Goal: Task Accomplishment & Management: Use online tool/utility

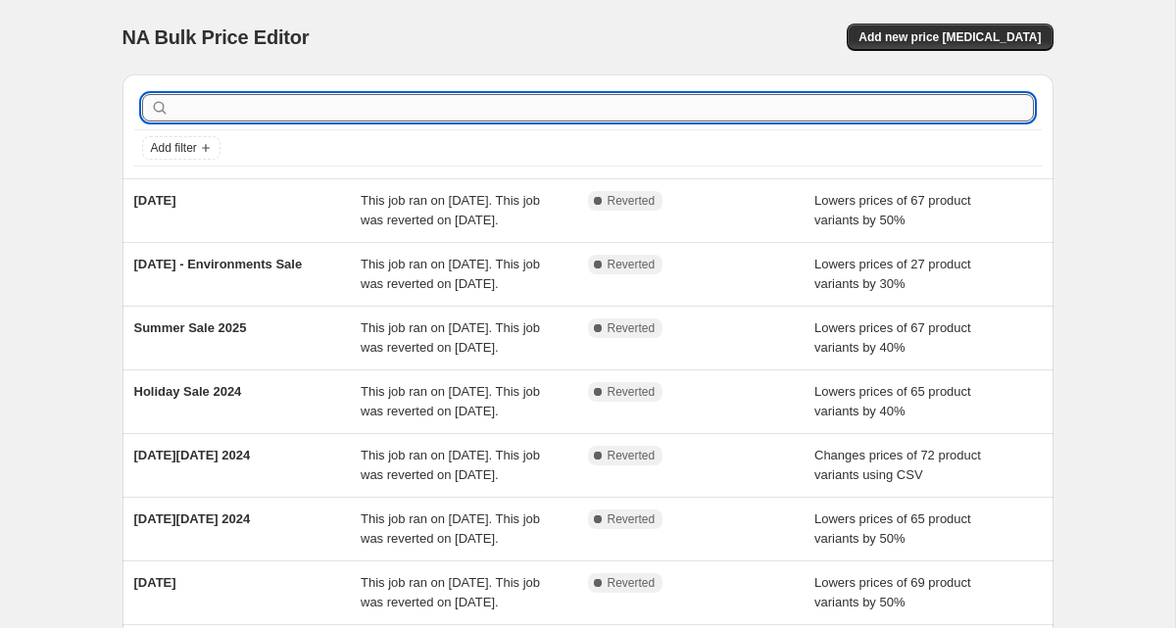
click at [381, 97] on input "text" at bounding box center [603, 107] width 861 height 27
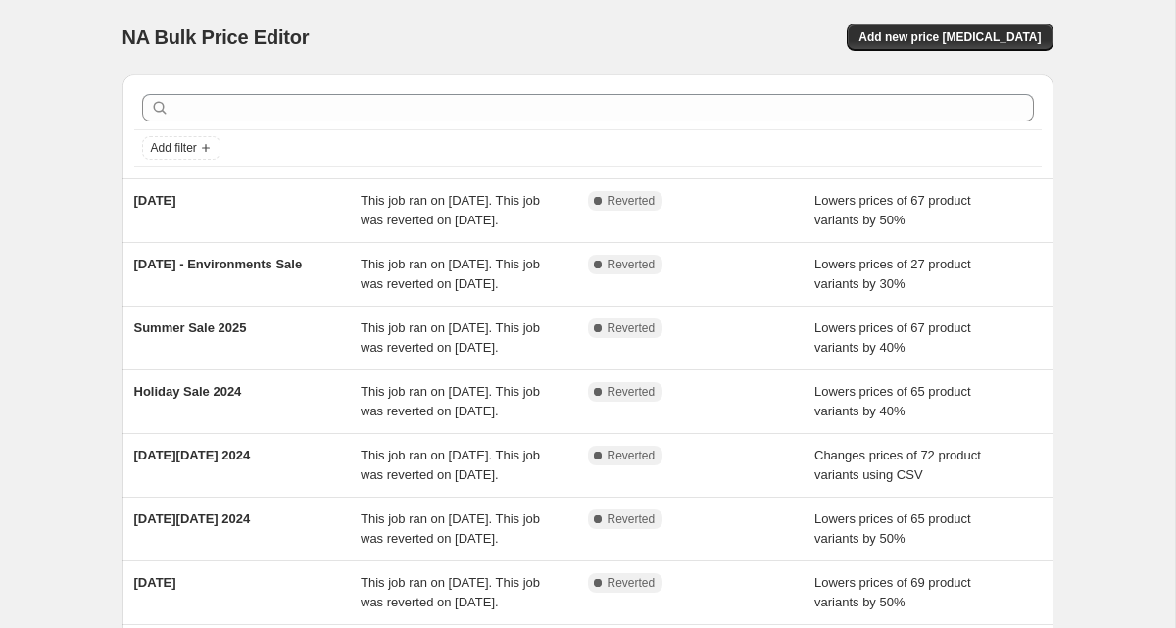
click at [950, 21] on div "NA Bulk Price Editor. This page is ready NA Bulk Price Editor Add new price [ME…" at bounding box center [588, 37] width 931 height 74
click at [950, 32] on span "Add new price [MEDICAL_DATA]" at bounding box center [950, 37] width 182 height 16
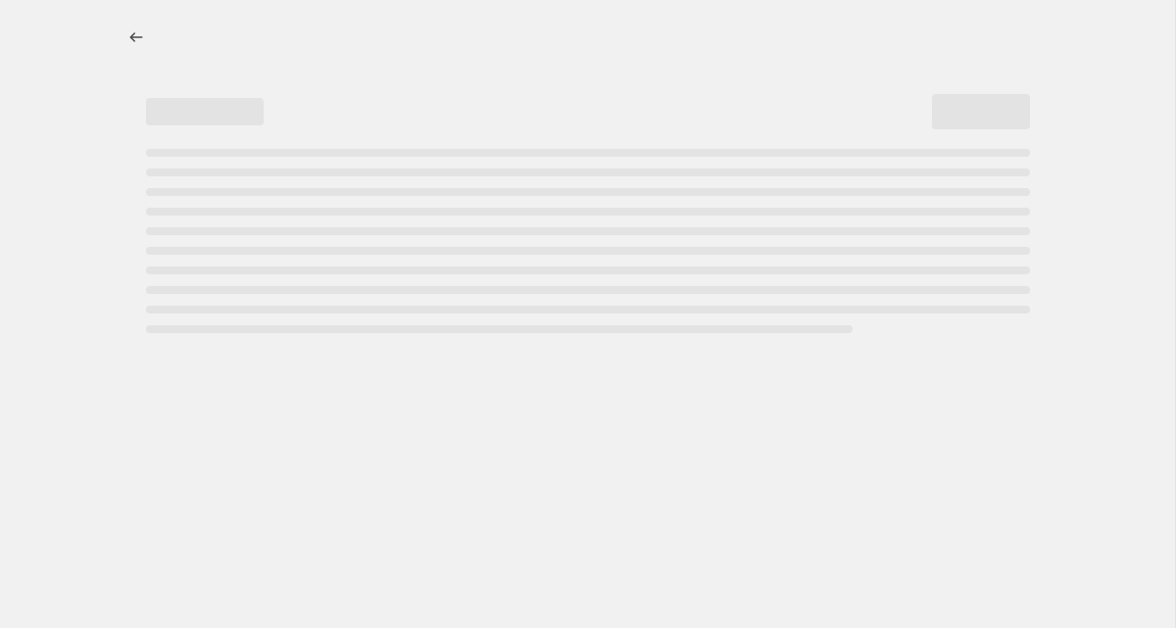
select select "percentage"
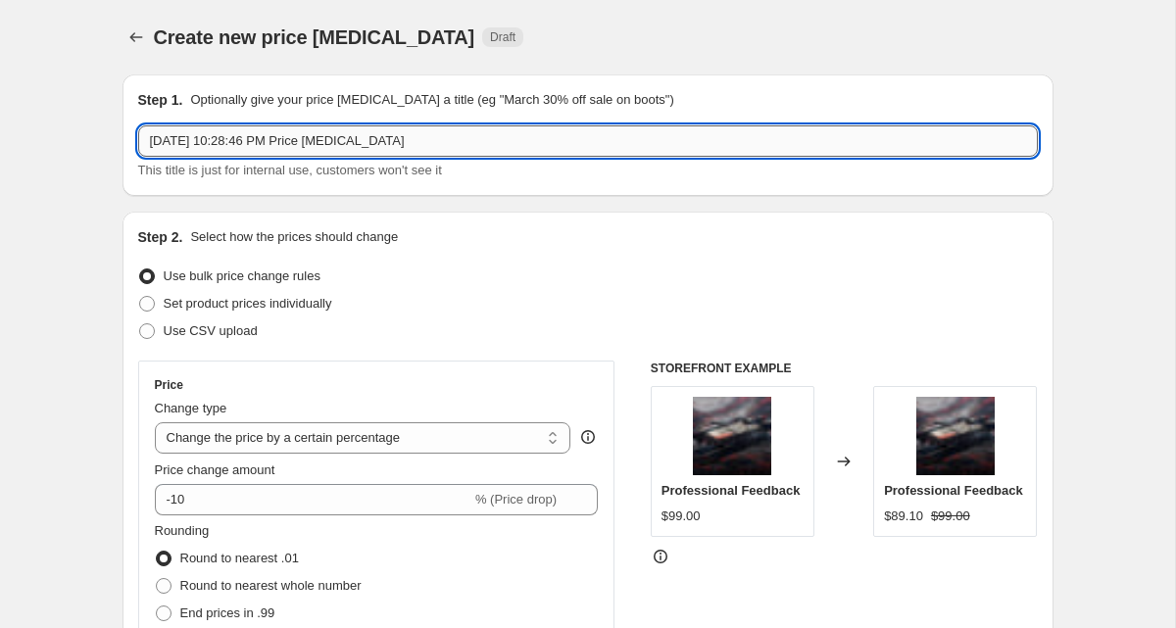
click at [421, 145] on input "[DATE] 10:28:46 PM Price [MEDICAL_DATA]" at bounding box center [588, 140] width 900 height 31
paste input "Hard Surface Sale 2025"
type input "Hard Surface Sale 2025"
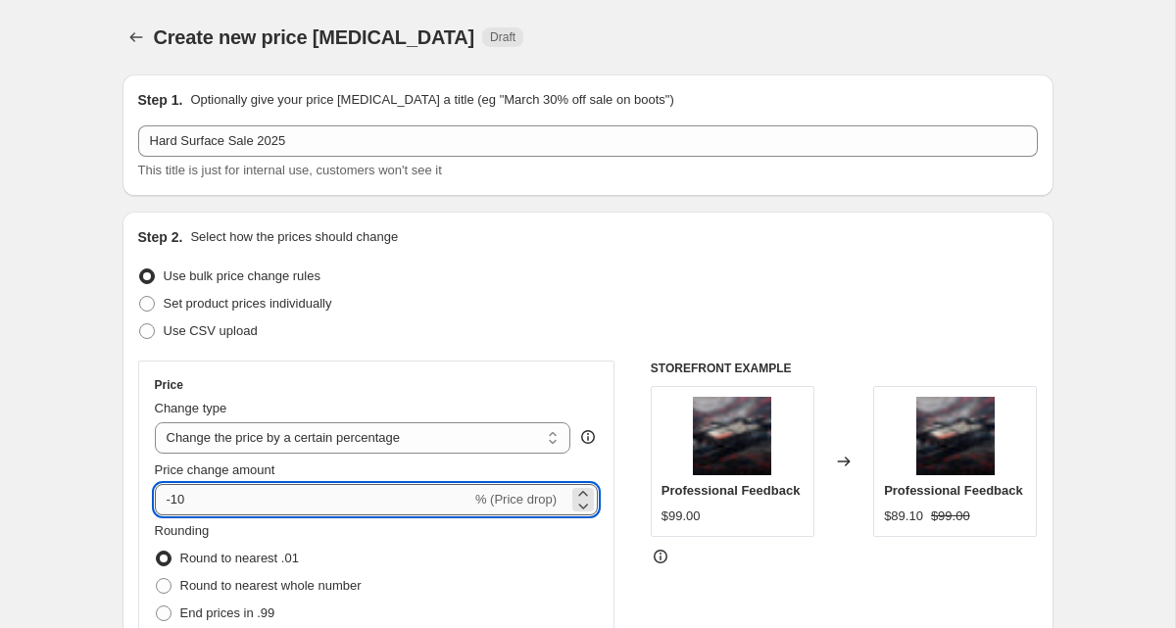
click at [337, 493] on input "-10" at bounding box center [313, 499] width 317 height 31
type input "-1"
type input "-30"
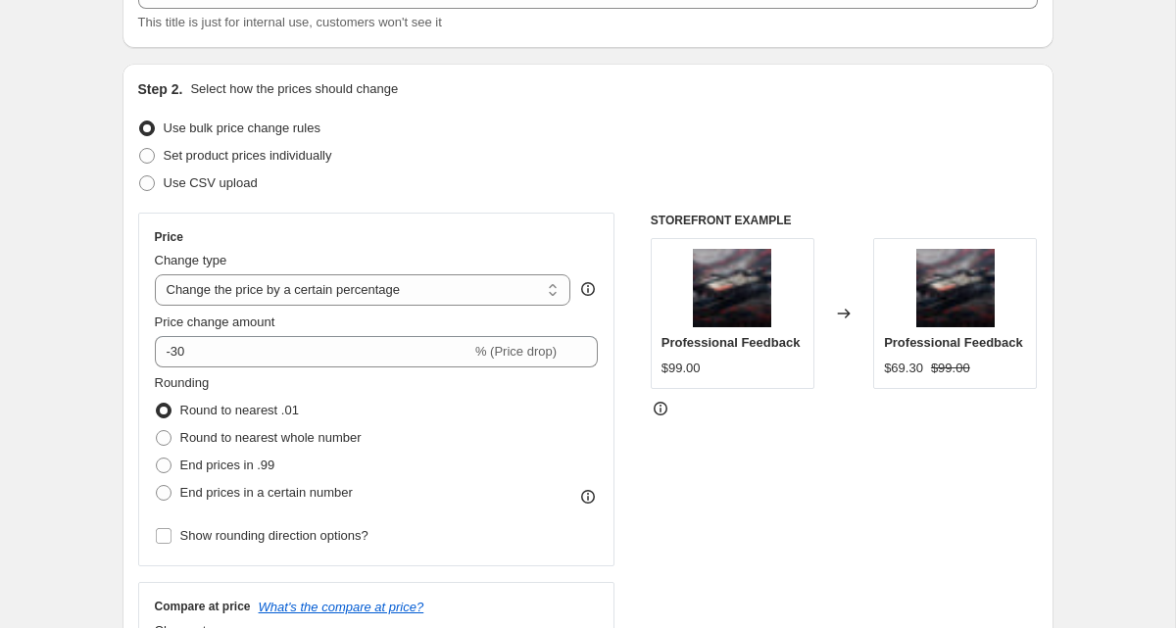
scroll to position [149, 0]
click at [241, 441] on span "Round to nearest whole number" at bounding box center [270, 436] width 181 height 15
click at [157, 430] on input "Round to nearest whole number" at bounding box center [156, 429] width 1 height 1
radio input "true"
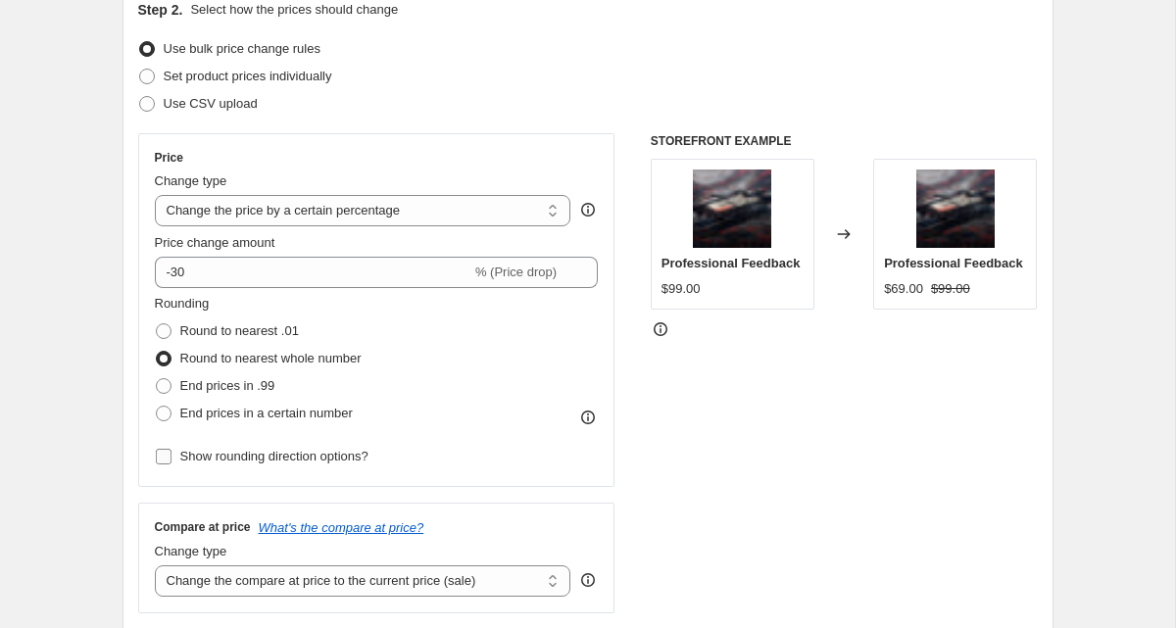
click at [237, 443] on label "Show rounding direction options?" at bounding box center [262, 456] width 214 height 27
click at [172, 449] on input "Show rounding direction options?" at bounding box center [164, 457] width 16 height 16
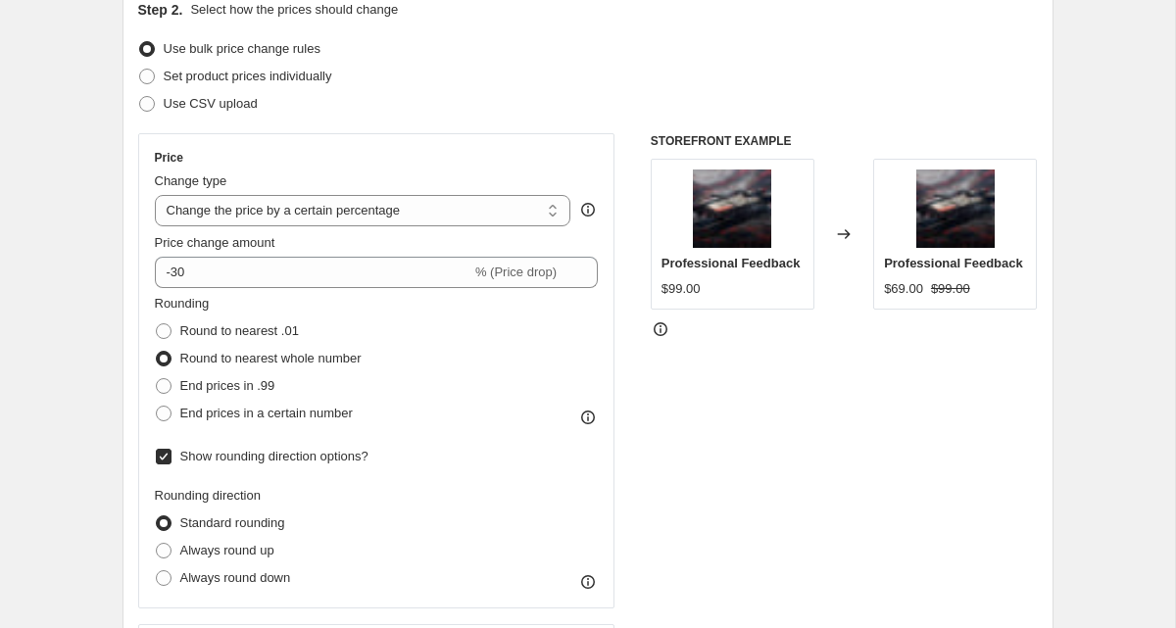
click at [237, 448] on span "Show rounding direction options?" at bounding box center [274, 457] width 188 height 20
click at [172, 449] on input "Show rounding direction options?" at bounding box center [164, 457] width 16 height 16
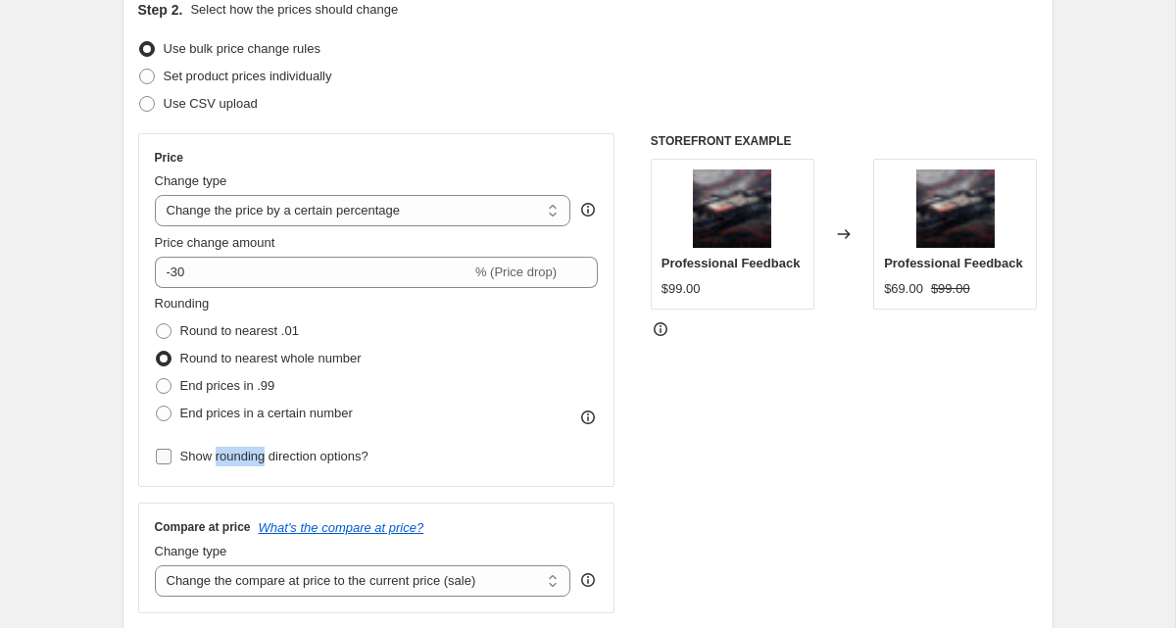
click at [237, 448] on span "Show rounding direction options?" at bounding box center [274, 457] width 188 height 20
click at [172, 449] on input "Show rounding direction options?" at bounding box center [164, 457] width 16 height 16
checkbox input "true"
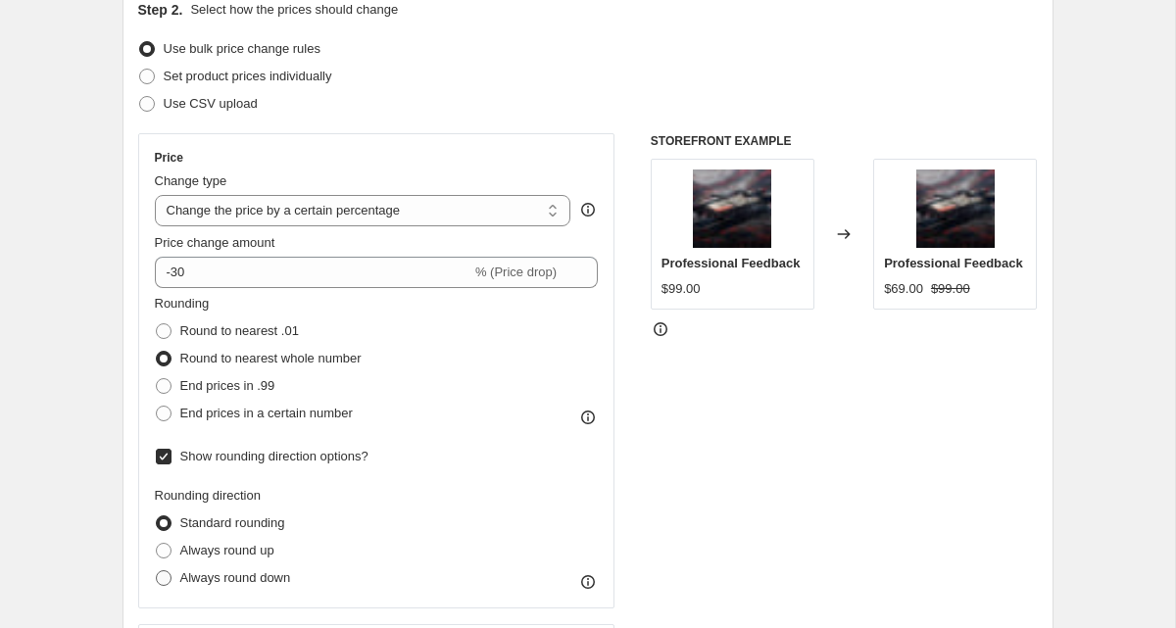
click at [244, 589] on label "Always round down" at bounding box center [223, 578] width 136 height 27
click at [157, 571] on input "Always round down" at bounding box center [156, 570] width 1 height 1
radio input "true"
click at [242, 551] on span "Always round up" at bounding box center [227, 550] width 94 height 15
click at [157, 544] on input "Always round up" at bounding box center [156, 543] width 1 height 1
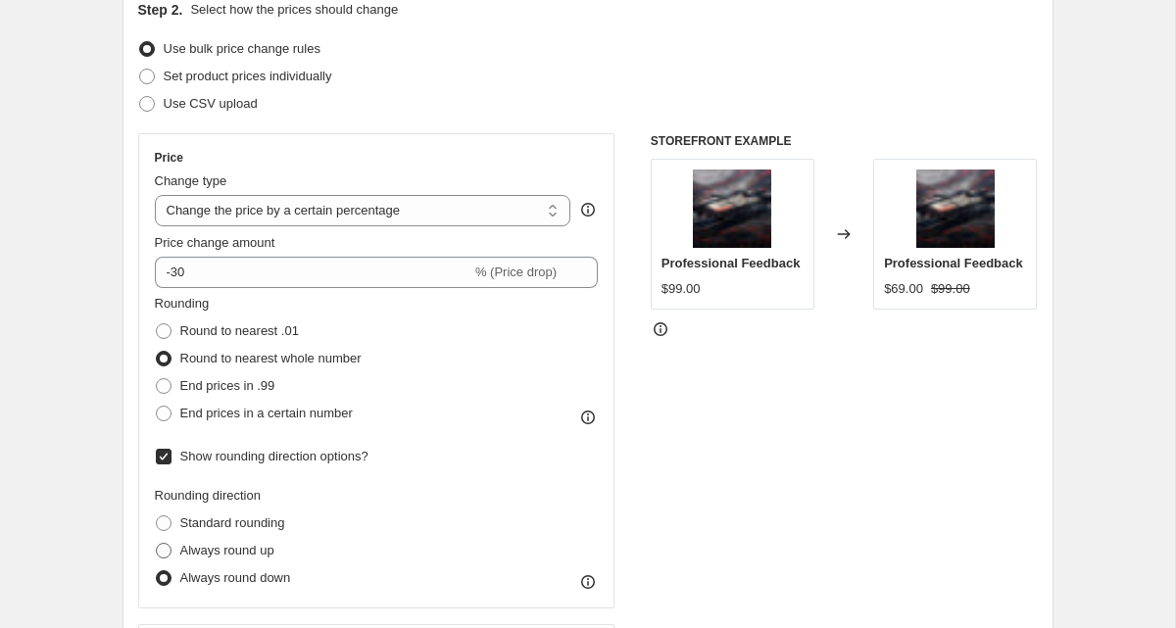
radio input "true"
click at [242, 574] on span "Always round down" at bounding box center [235, 577] width 111 height 15
click at [157, 571] on input "Always round down" at bounding box center [156, 570] width 1 height 1
radio input "true"
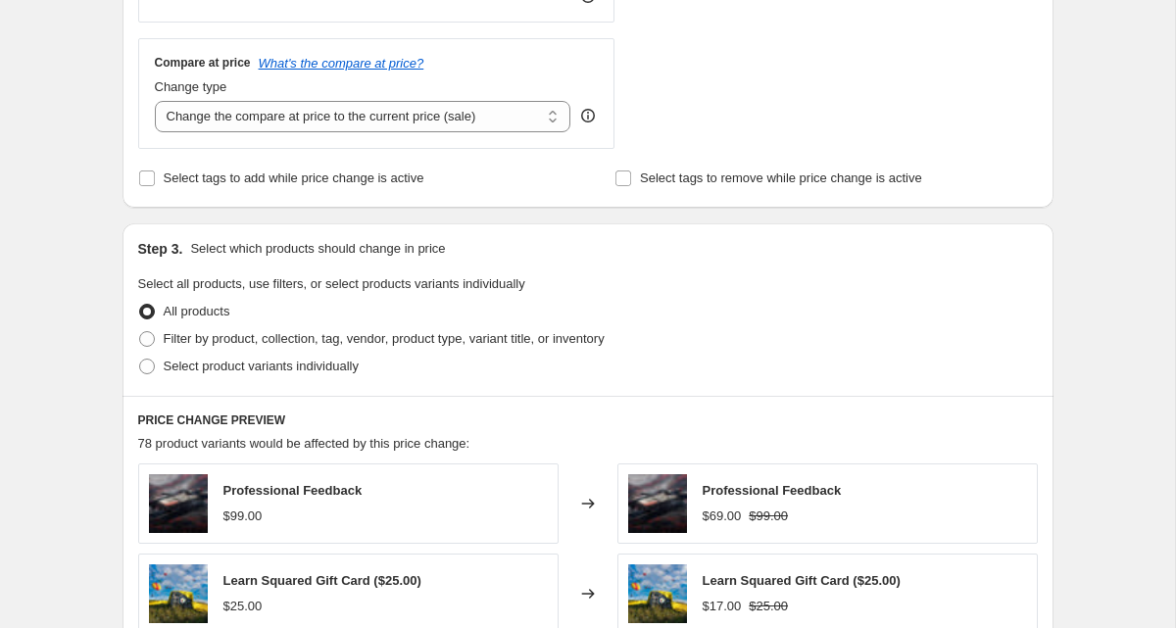
scroll to position [816, 0]
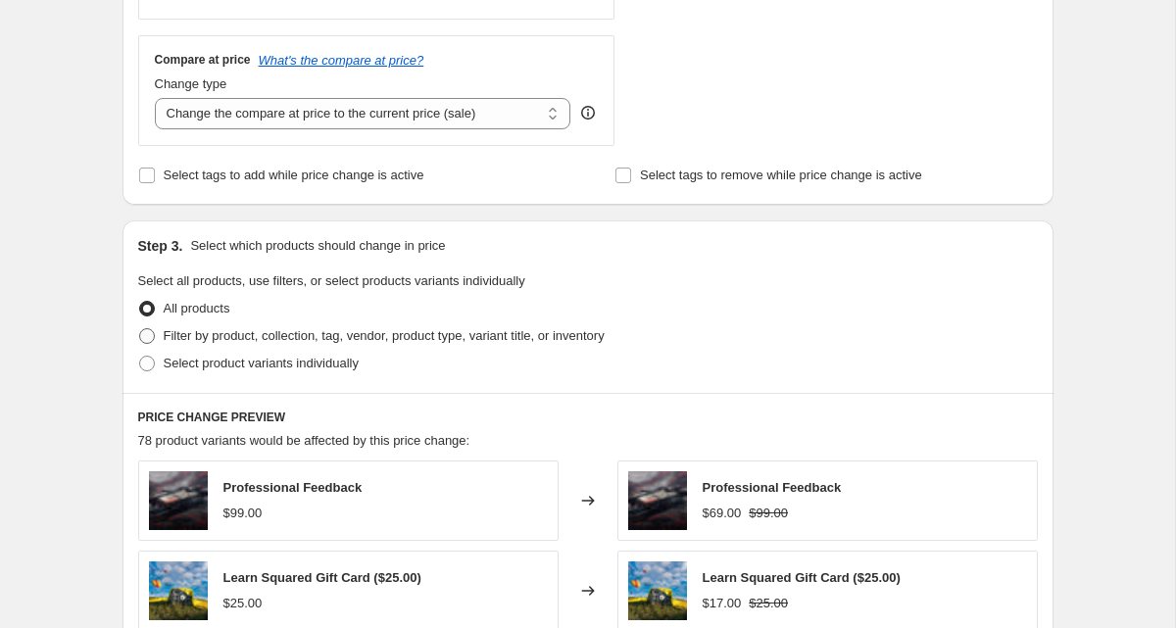
click at [330, 329] on span "Filter by product, collection, tag, vendor, product type, variant title, or inv…" at bounding box center [384, 335] width 441 height 15
click at [140, 329] on input "Filter by product, collection, tag, vendor, product type, variant title, or inv…" at bounding box center [139, 328] width 1 height 1
radio input "true"
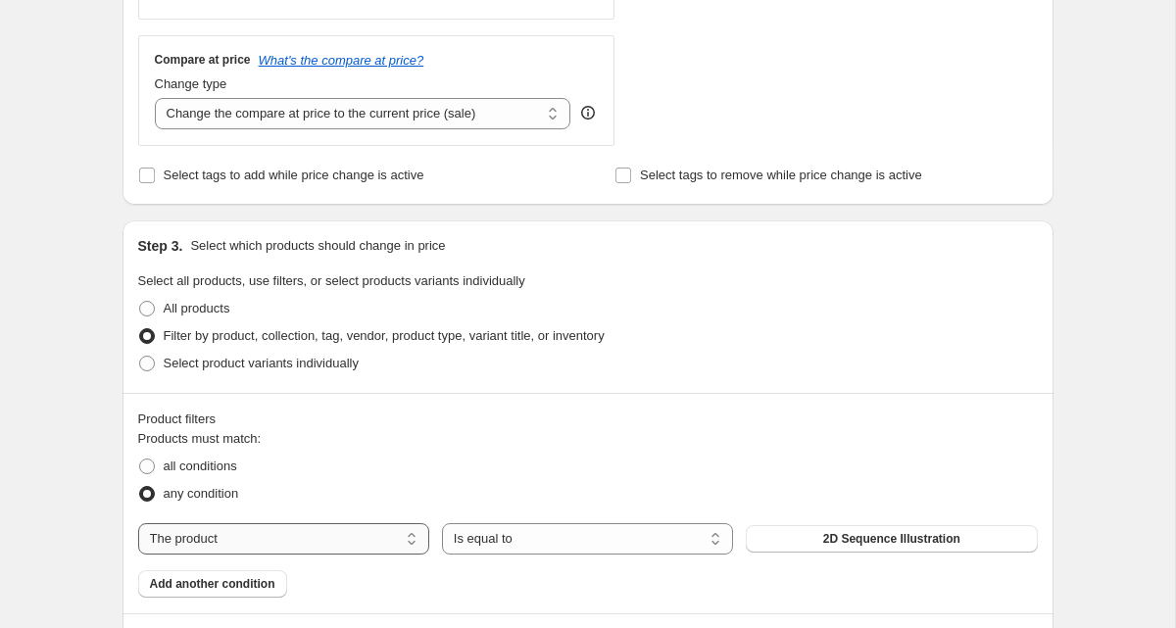
click at [313, 526] on select "The product The product's collection The product's tag The product's vendor The…" at bounding box center [283, 538] width 291 height 31
select select "tag"
click at [830, 545] on button "3D Art" at bounding box center [891, 538] width 291 height 27
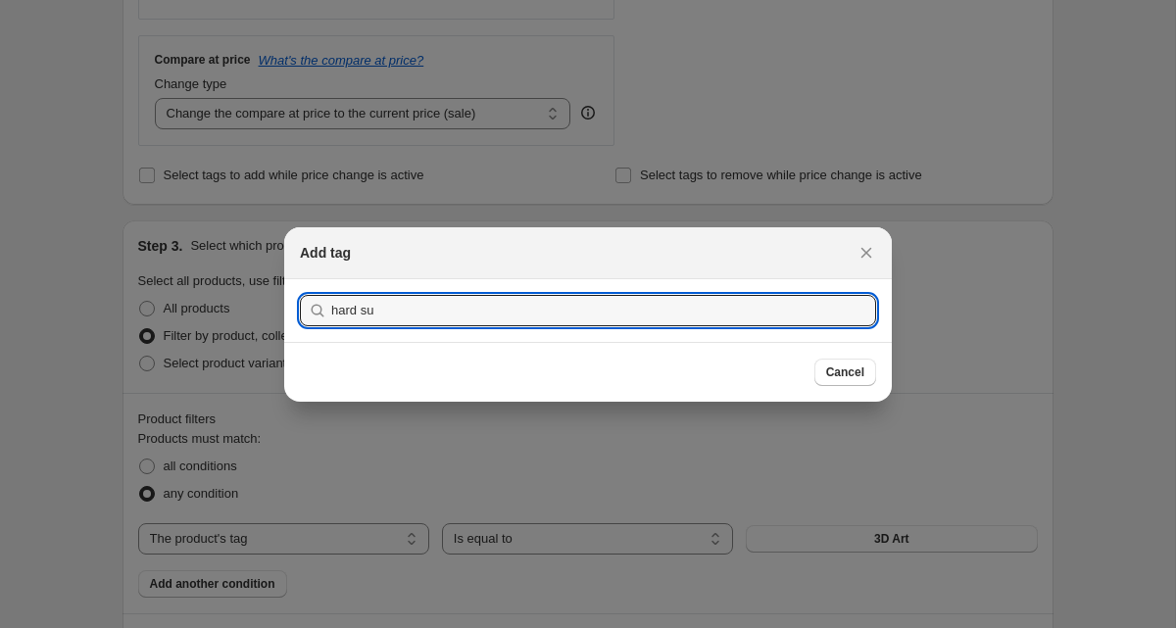
type input "hard sur"
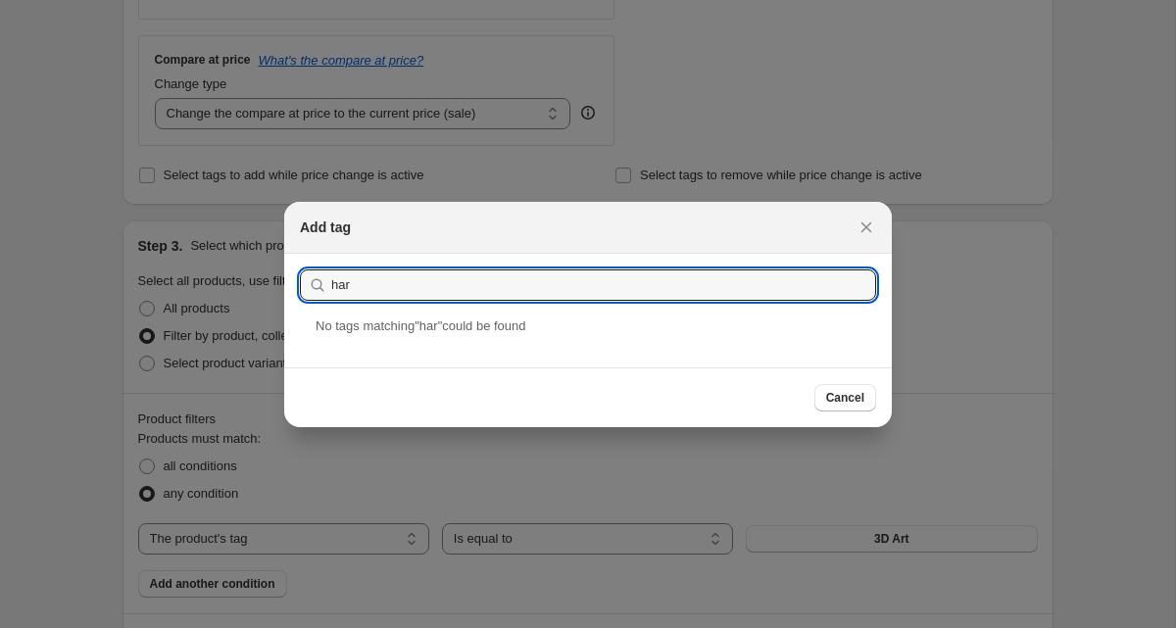
type input "hard"
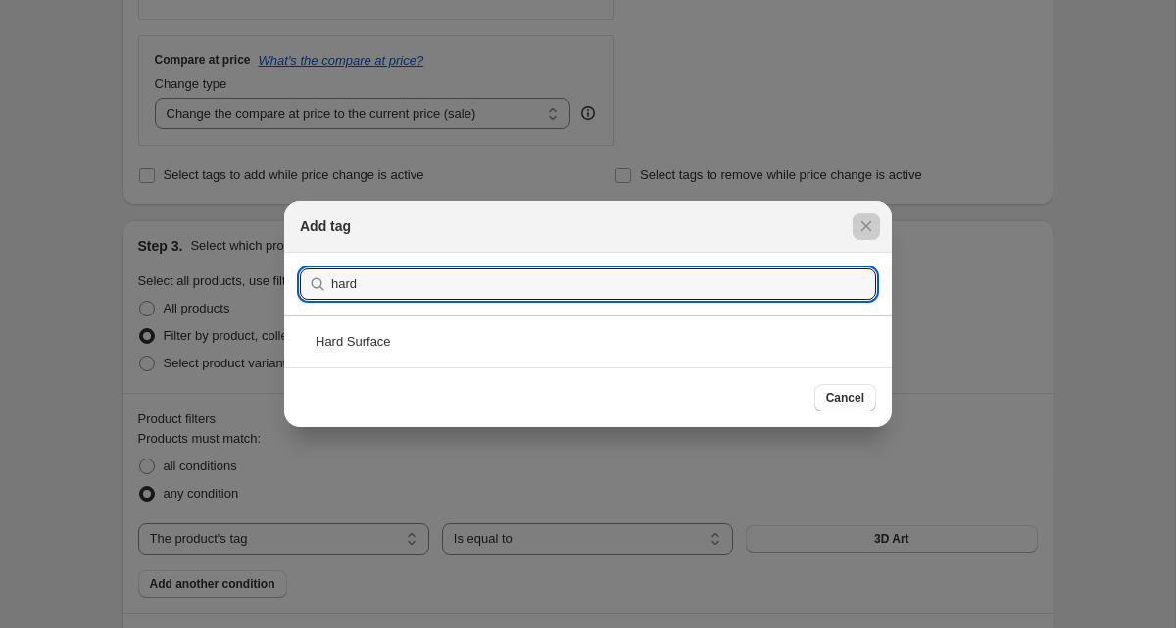
scroll to position [816, 0]
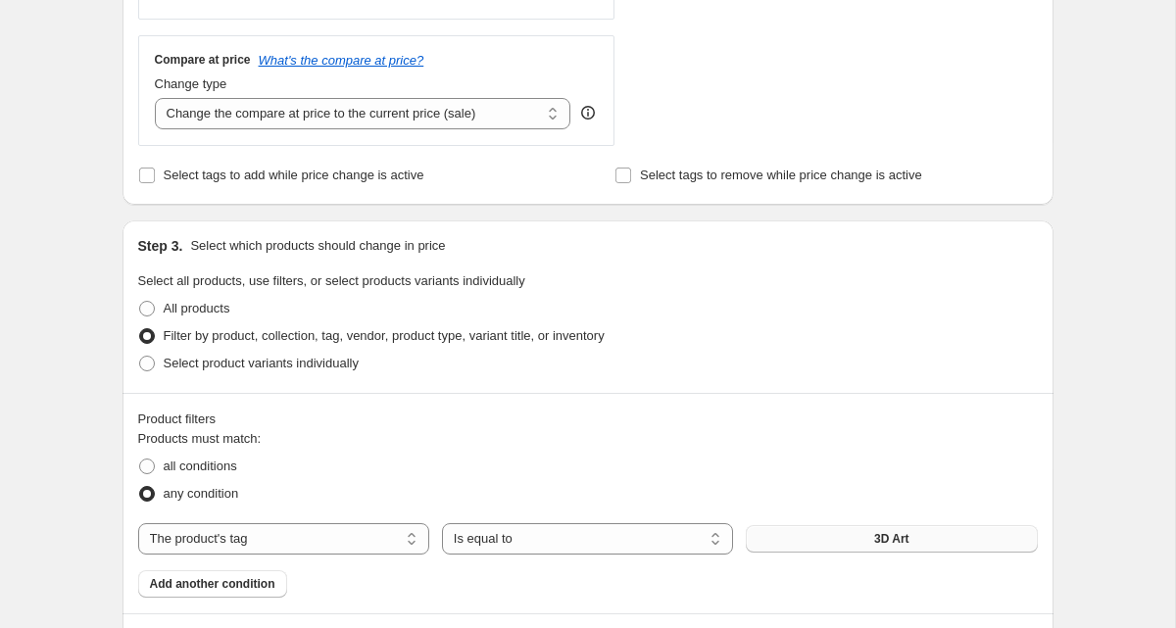
click at [879, 547] on button "3D Art" at bounding box center [891, 538] width 291 height 27
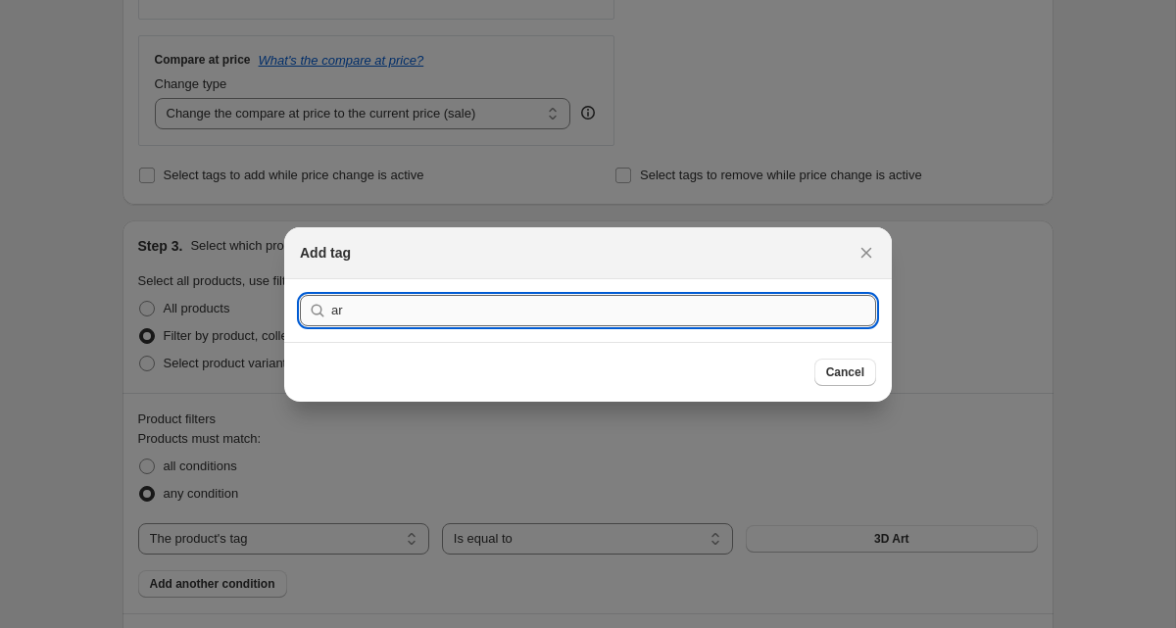
type input "a"
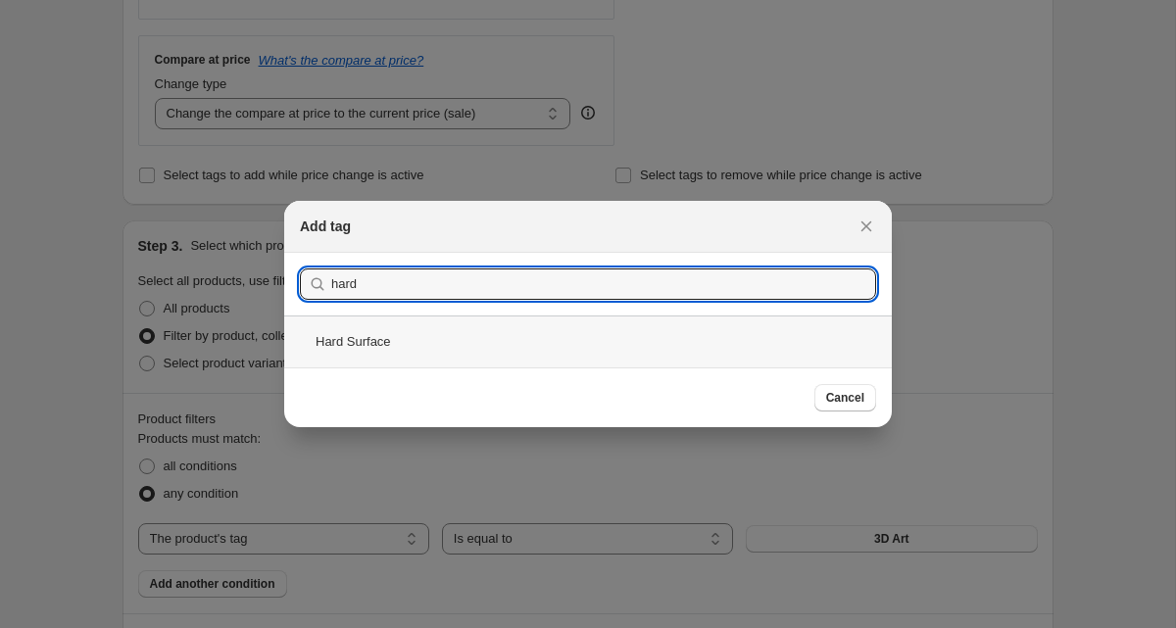
type input "hard"
click at [538, 334] on div "Hard Surface" at bounding box center [588, 342] width 608 height 52
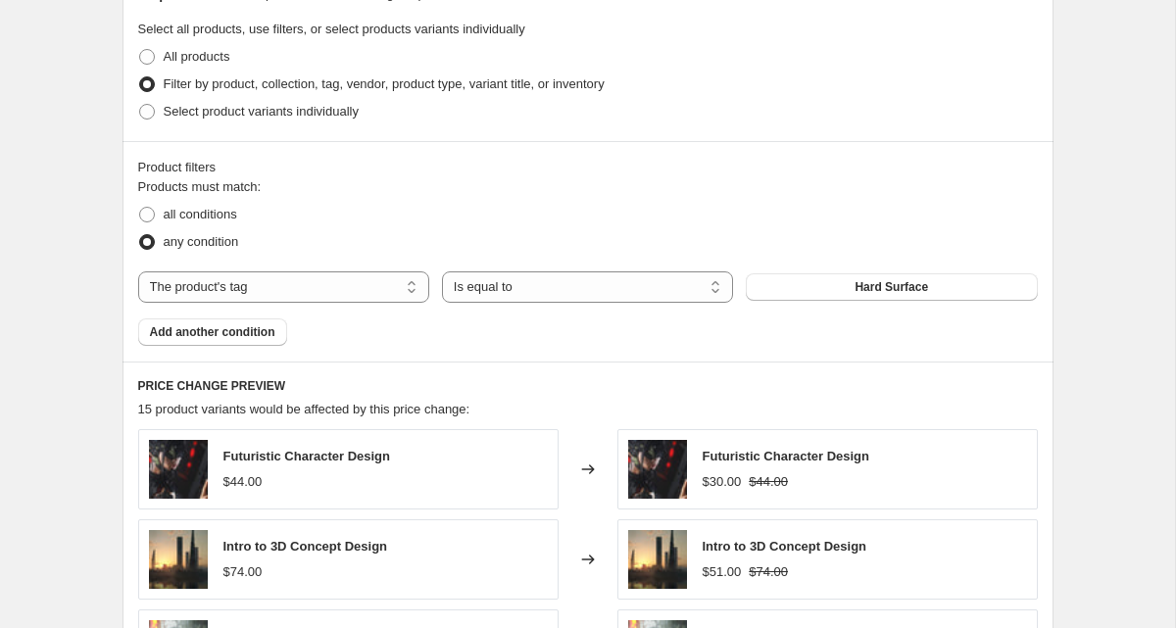
scroll to position [1078, 0]
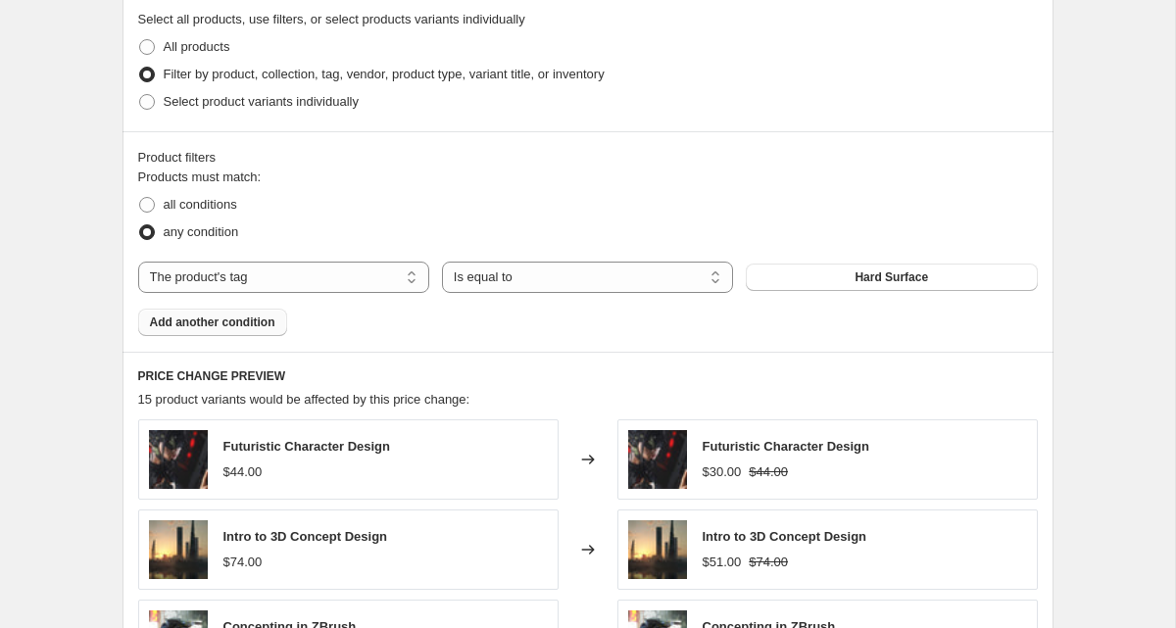
click at [243, 331] on button "Add another condition" at bounding box center [212, 322] width 149 height 27
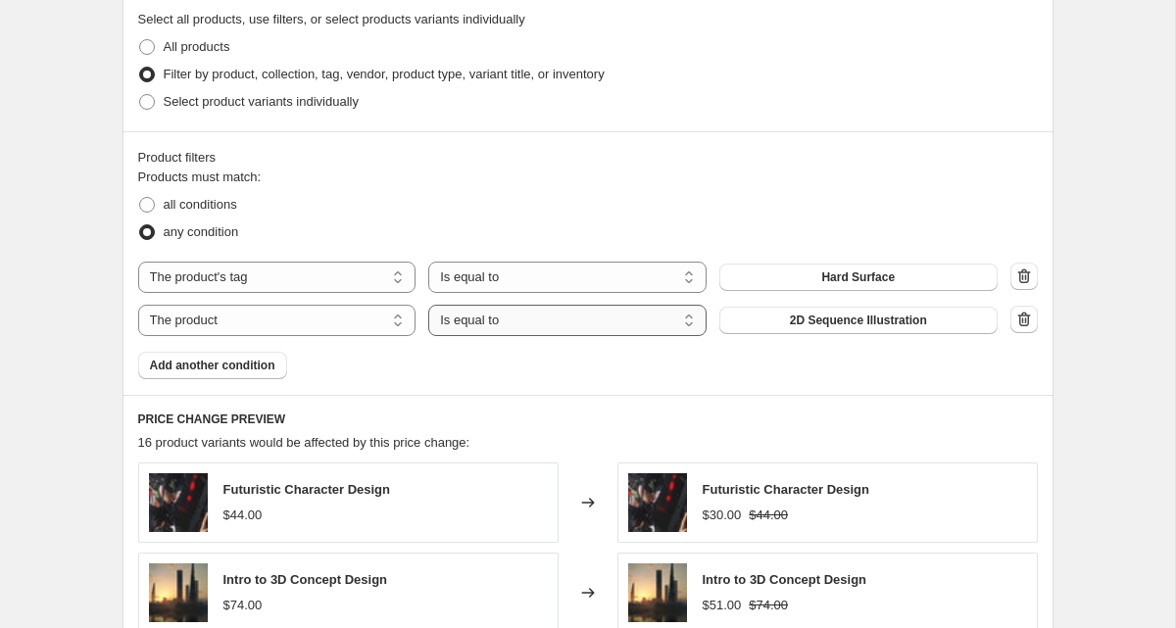
click at [548, 325] on select "Is equal to Is not equal to" at bounding box center [567, 320] width 278 height 31
select select "not_equal"
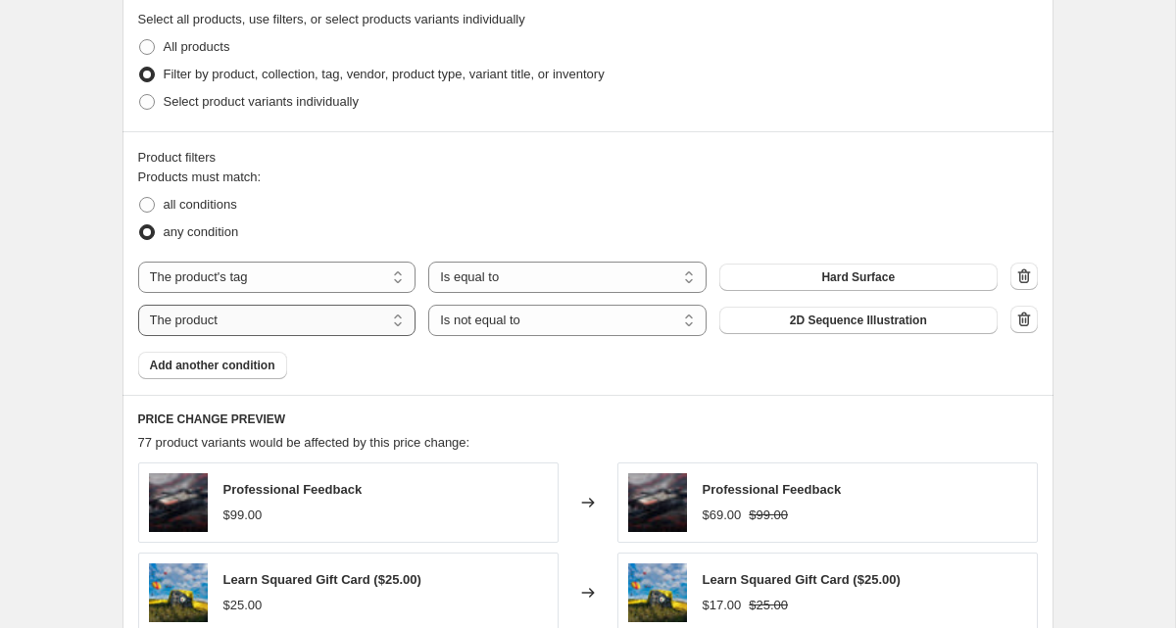
click at [331, 320] on select "The product The product's collection The product's tag The product's vendor The…" at bounding box center [277, 320] width 278 height 31
select select "tag"
click at [867, 321] on span "3D Art" at bounding box center [858, 321] width 35 height 16
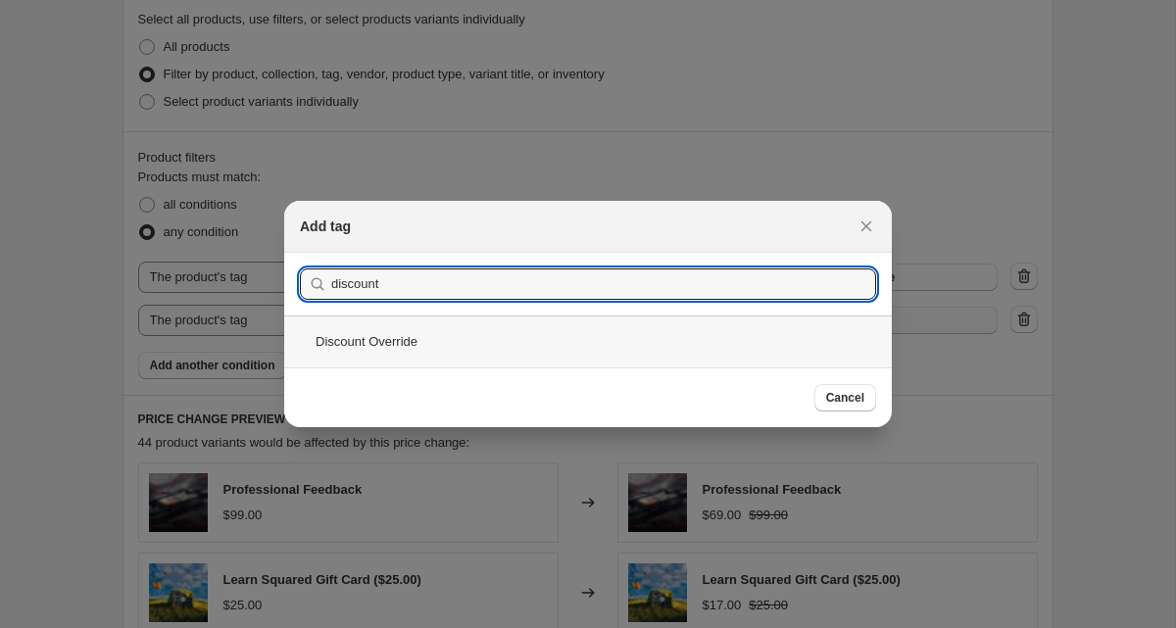
type input "discount"
click at [702, 339] on div "Discount Override" at bounding box center [588, 342] width 608 height 52
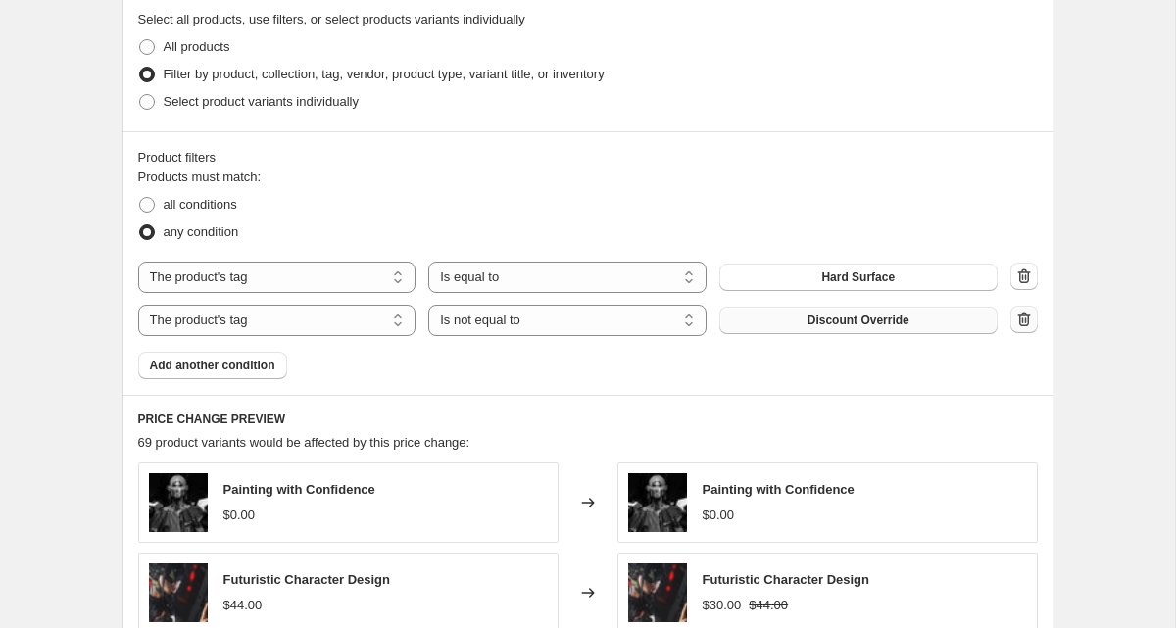
click at [1027, 320] on icon "button" at bounding box center [1023, 319] width 13 height 15
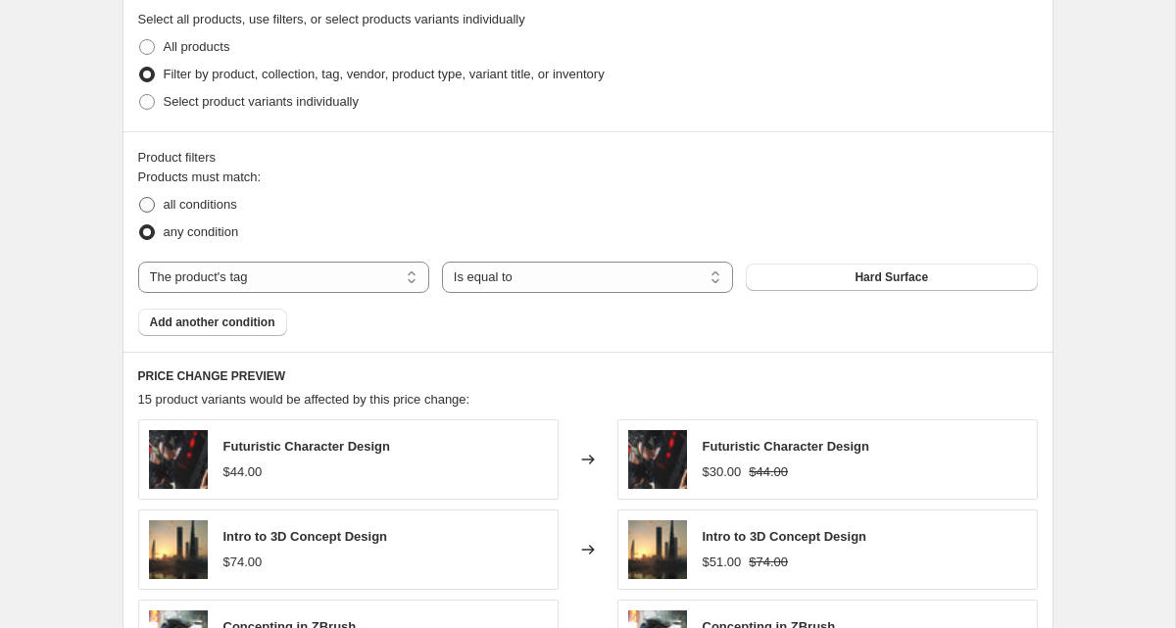
click at [211, 202] on span "all conditions" at bounding box center [201, 204] width 74 height 15
click at [140, 198] on input "all conditions" at bounding box center [139, 197] width 1 height 1
radio input "true"
click at [248, 331] on button "Add another condition" at bounding box center [212, 322] width 149 height 27
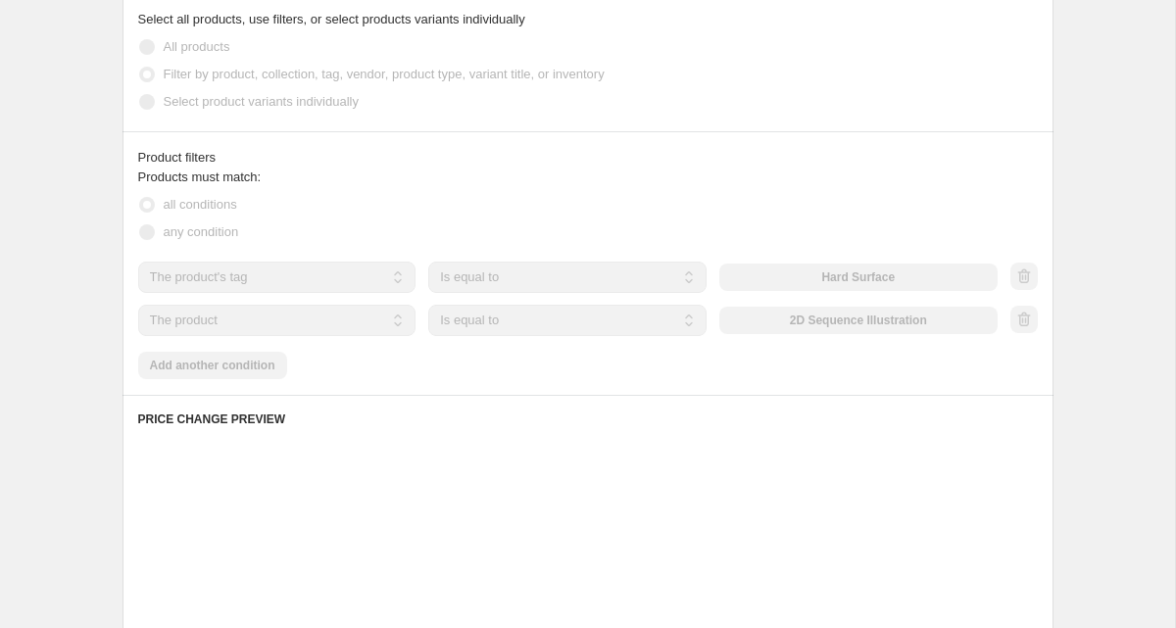
click at [284, 320] on select "The product The product's collection The product's tag The product's vendor The…" at bounding box center [277, 320] width 278 height 31
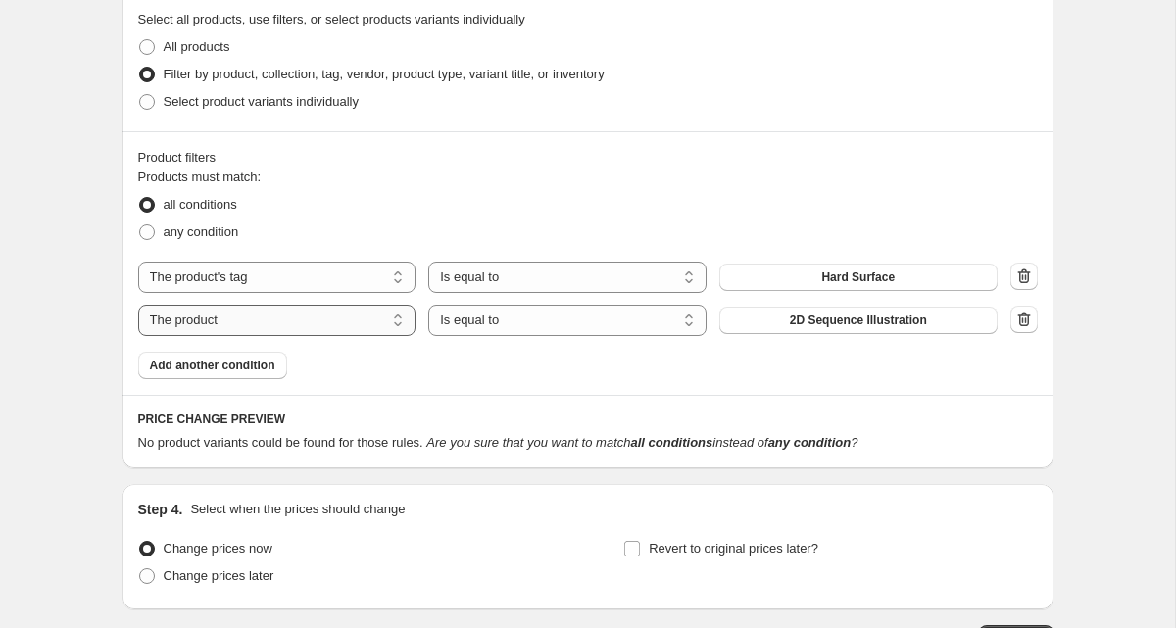
select select "tag"
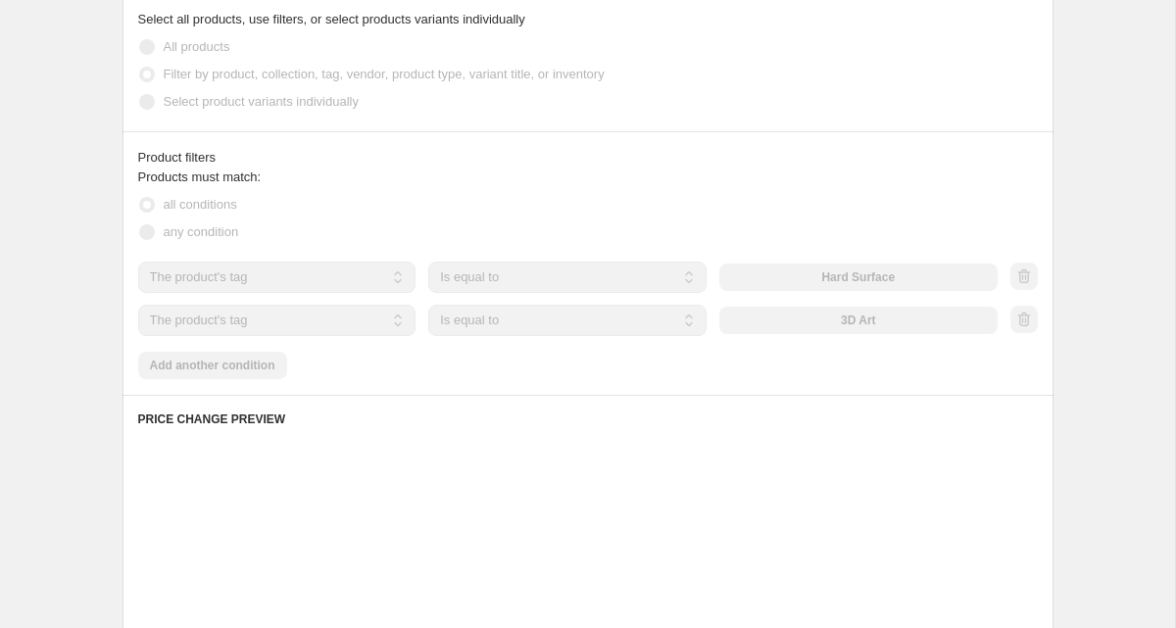
click at [692, 322] on select "Is equal to Is not equal to" at bounding box center [567, 320] width 278 height 31
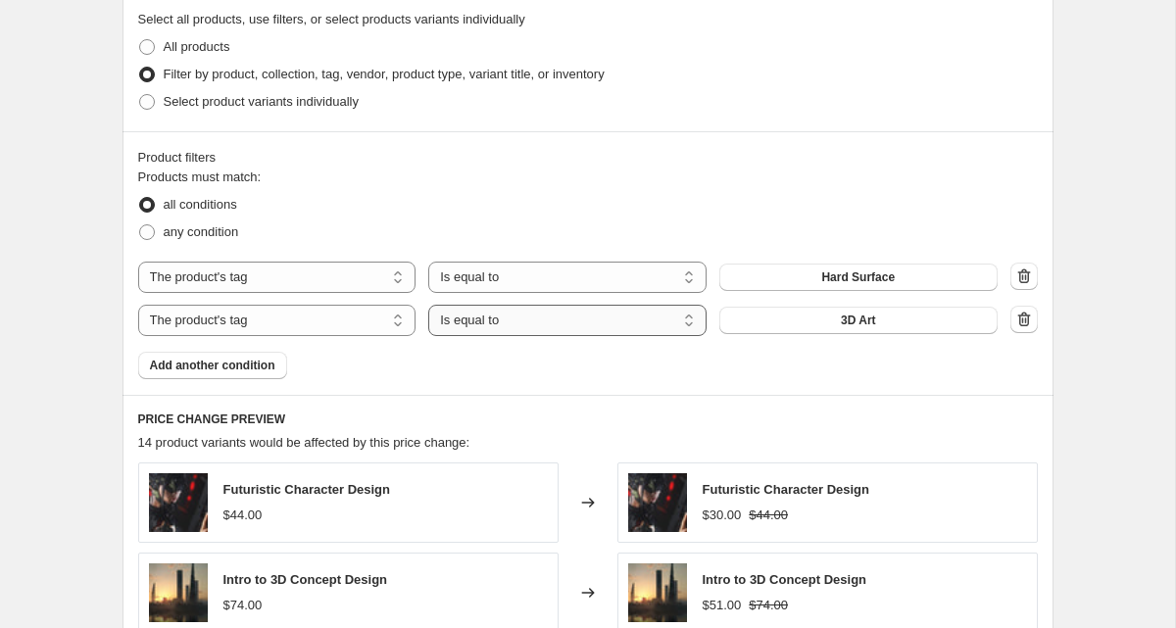
select select "not_equal"
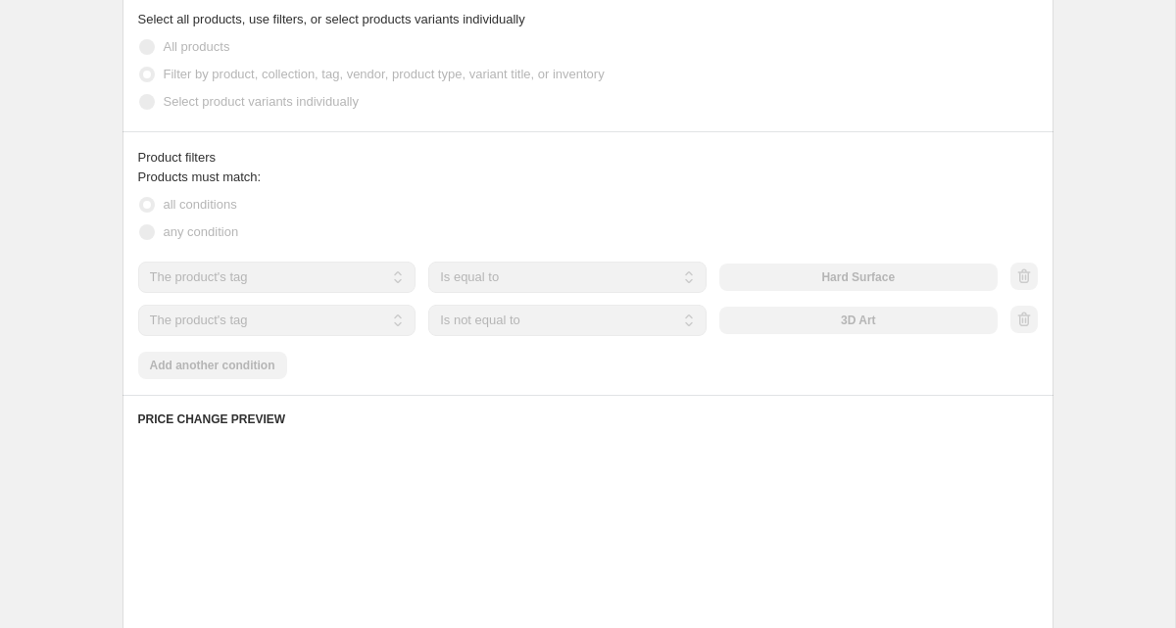
click at [835, 345] on div "Products must match: all conditions any condition The product The product's col…" at bounding box center [588, 274] width 900 height 212
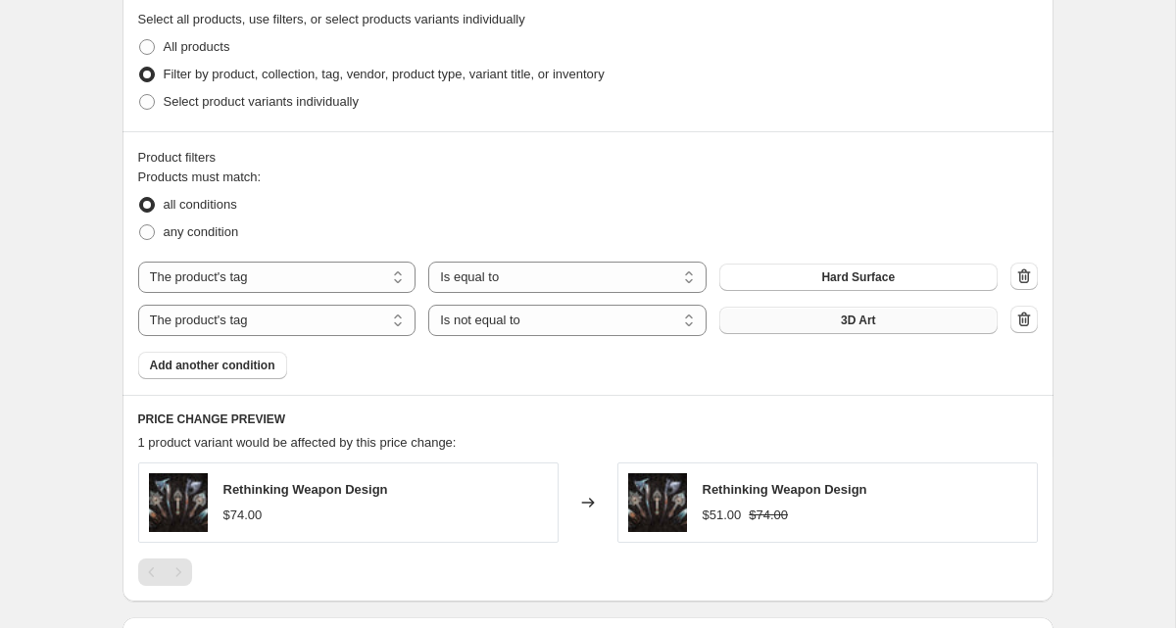
click at [853, 321] on span "3D Art" at bounding box center [858, 321] width 35 height 16
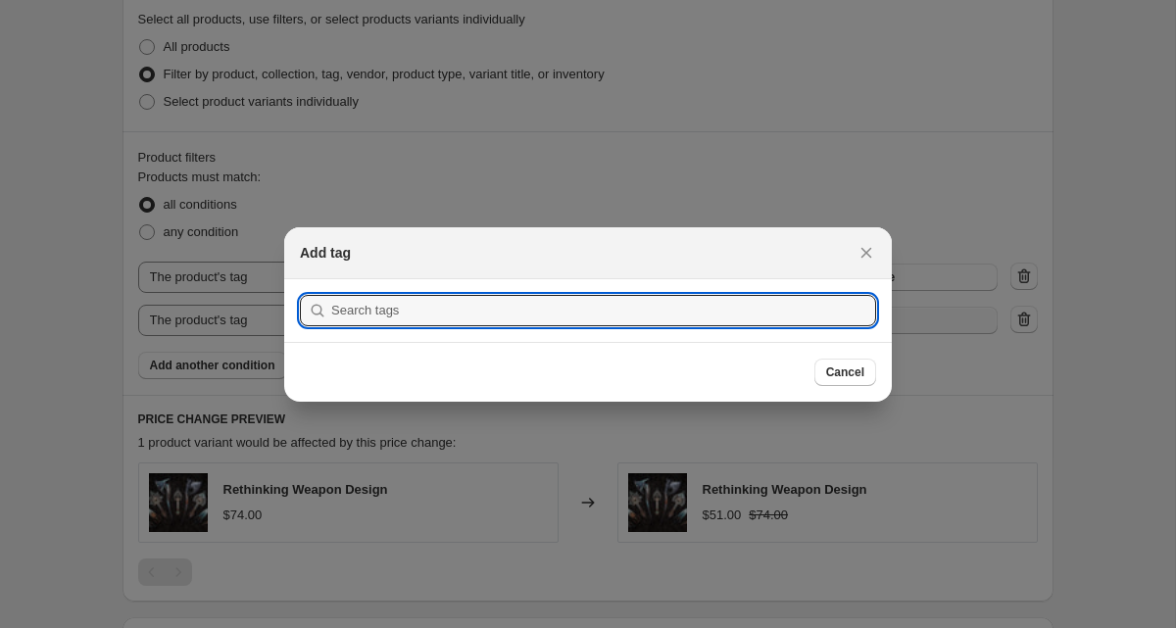
scroll to position [0, 0]
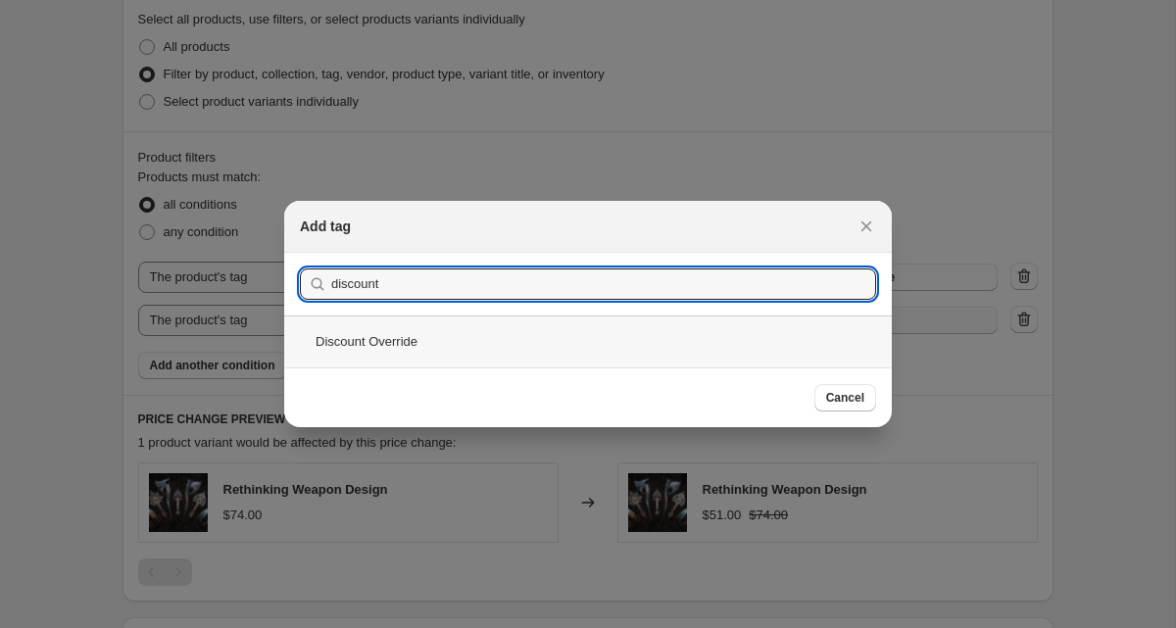
type input "discount"
click at [760, 351] on div "Discount Override" at bounding box center [588, 342] width 608 height 52
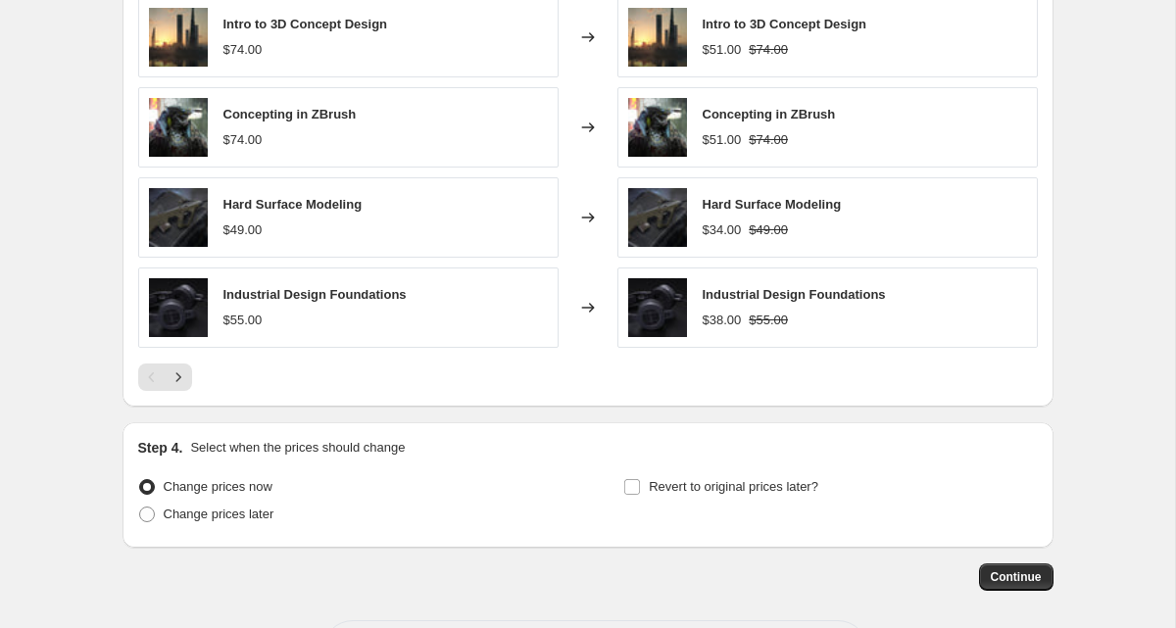
scroll to position [1641, 0]
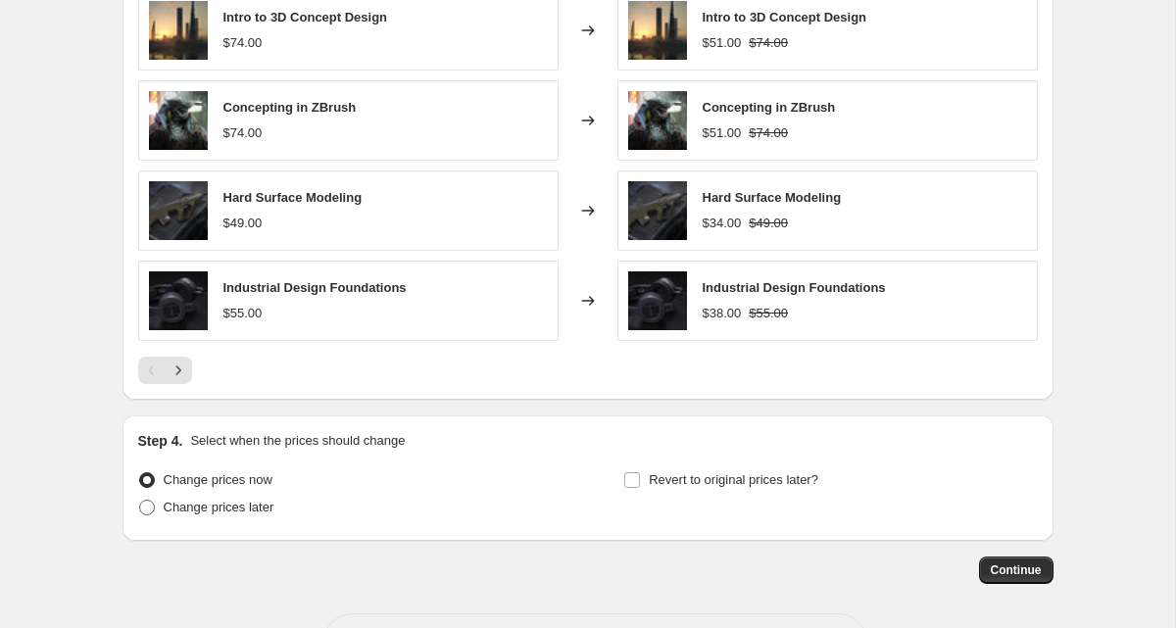
click at [252, 510] on span "Change prices later" at bounding box center [219, 507] width 111 height 15
click at [140, 501] on input "Change prices later" at bounding box center [139, 500] width 1 height 1
radio input "true"
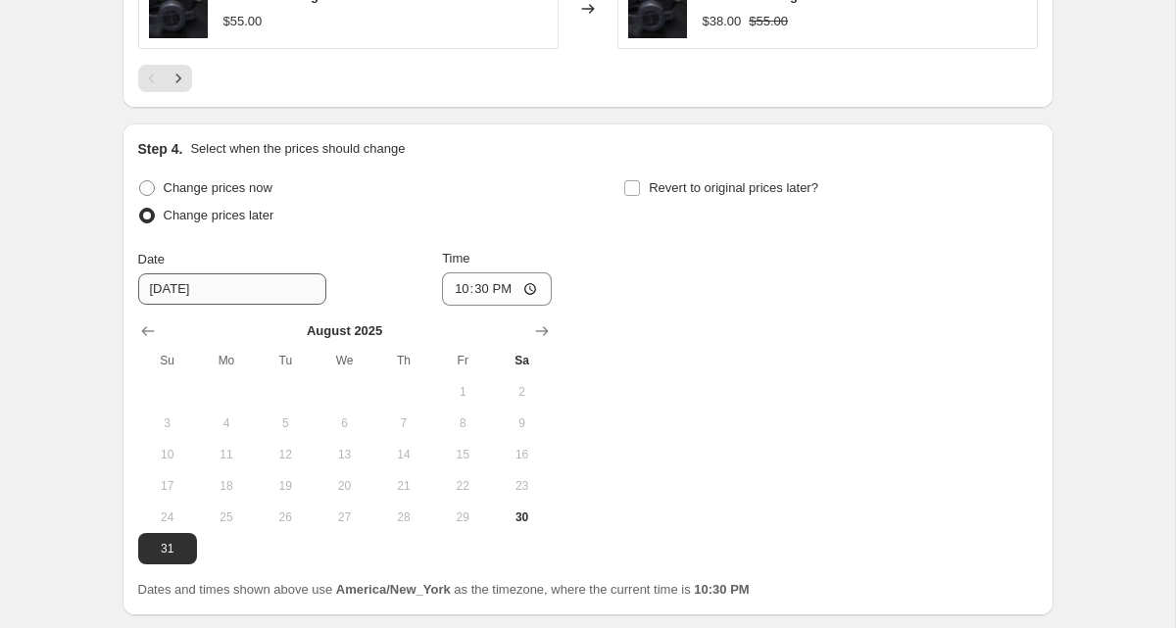
scroll to position [1944, 0]
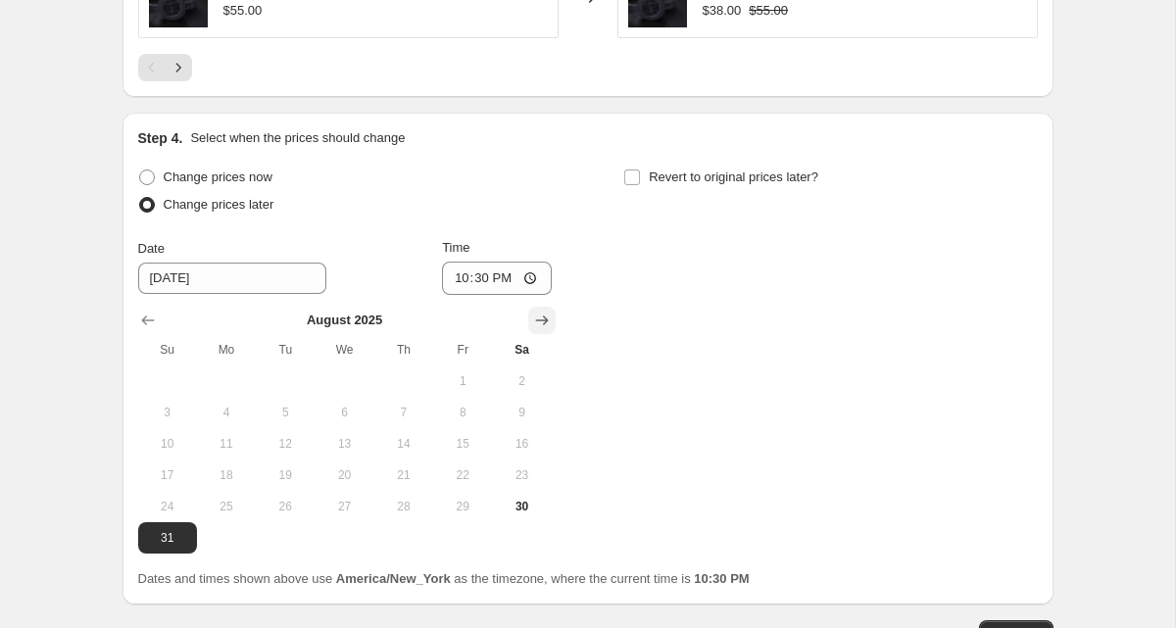
click at [539, 320] on icon "Show next month, September 2025" at bounding box center [542, 321] width 20 height 20
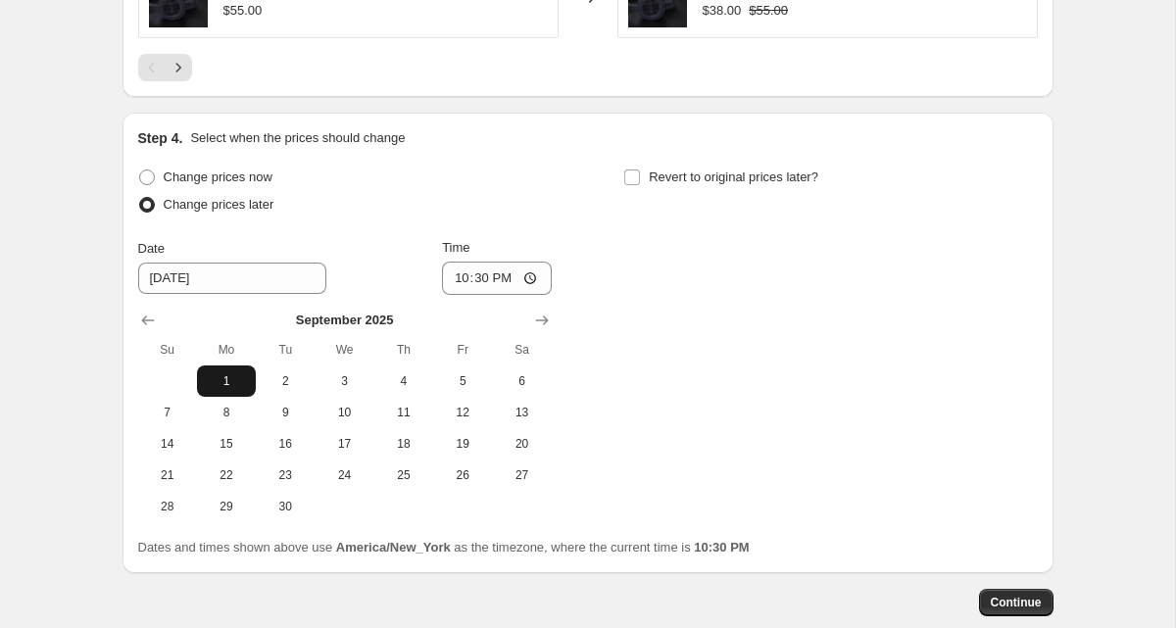
click at [229, 394] on button "1" at bounding box center [226, 381] width 59 height 31
type input "9/1/2025"
click at [450, 282] on input "22:30" at bounding box center [497, 278] width 110 height 33
type input "12:30"
type input "00:00"
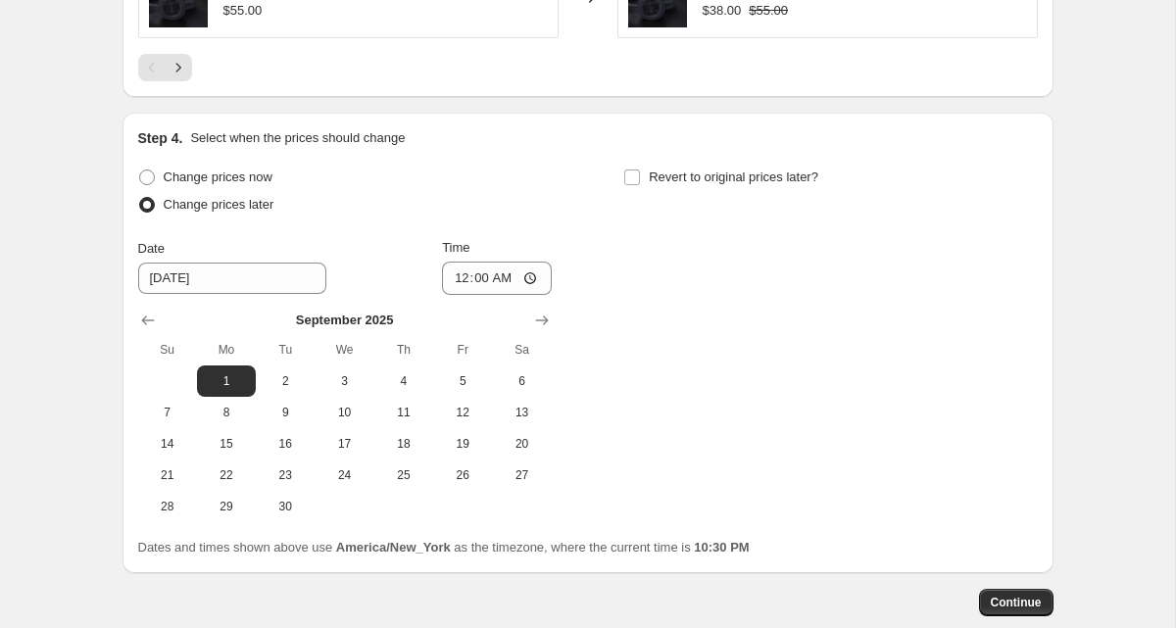
click at [476, 222] on div "Change prices now Change prices later" at bounding box center [345, 193] width 414 height 59
click at [647, 189] on label "Revert to original prices later?" at bounding box center [720, 177] width 195 height 27
click at [640, 185] on input "Revert to original prices later?" at bounding box center [632, 178] width 16 height 16
checkbox input "true"
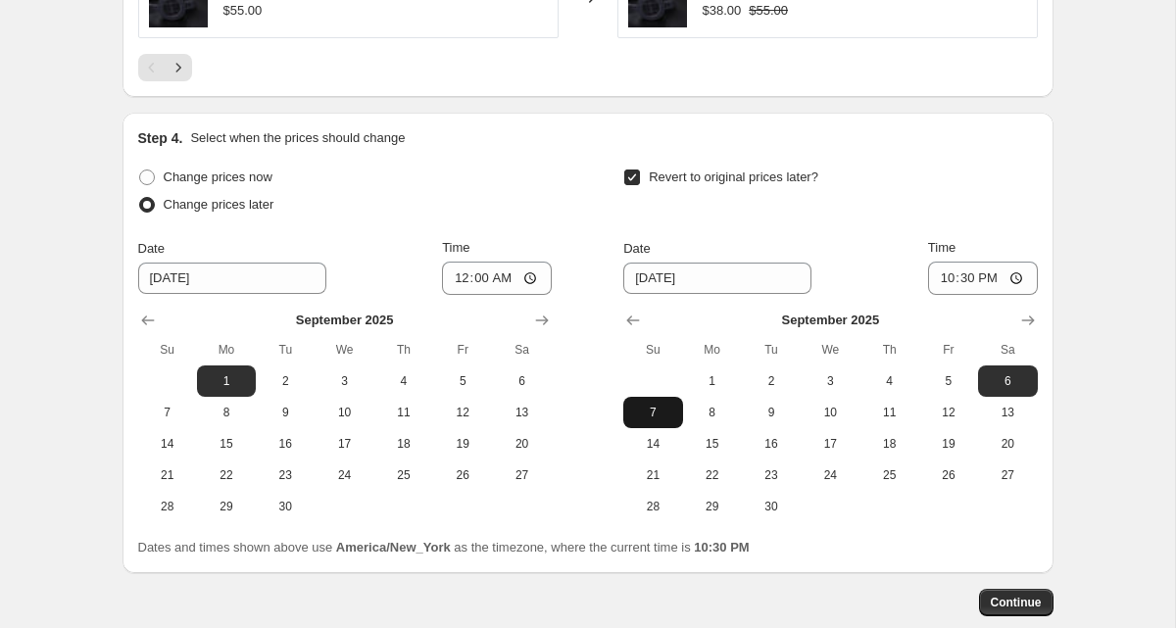
click at [655, 415] on span "7" at bounding box center [652, 413] width 43 height 16
click at [697, 425] on button "8" at bounding box center [712, 412] width 59 height 31
type input "9/8/2025"
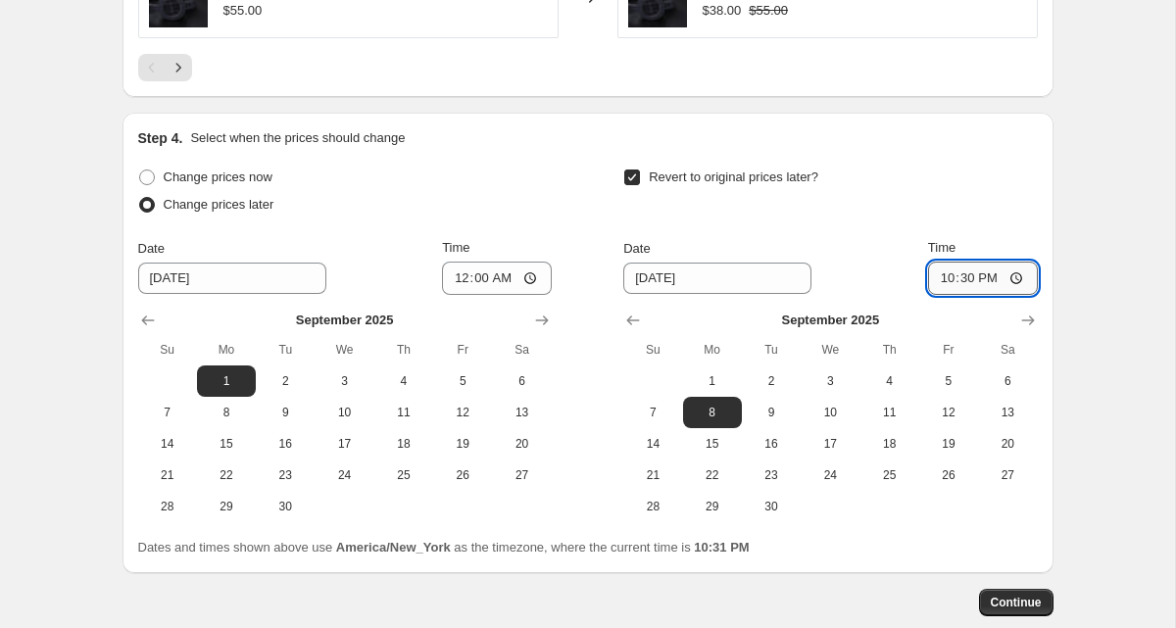
click at [947, 281] on input "22:30" at bounding box center [983, 278] width 110 height 33
type input "03:00"
click at [463, 279] on input "00:00" at bounding box center [497, 278] width 110 height 33
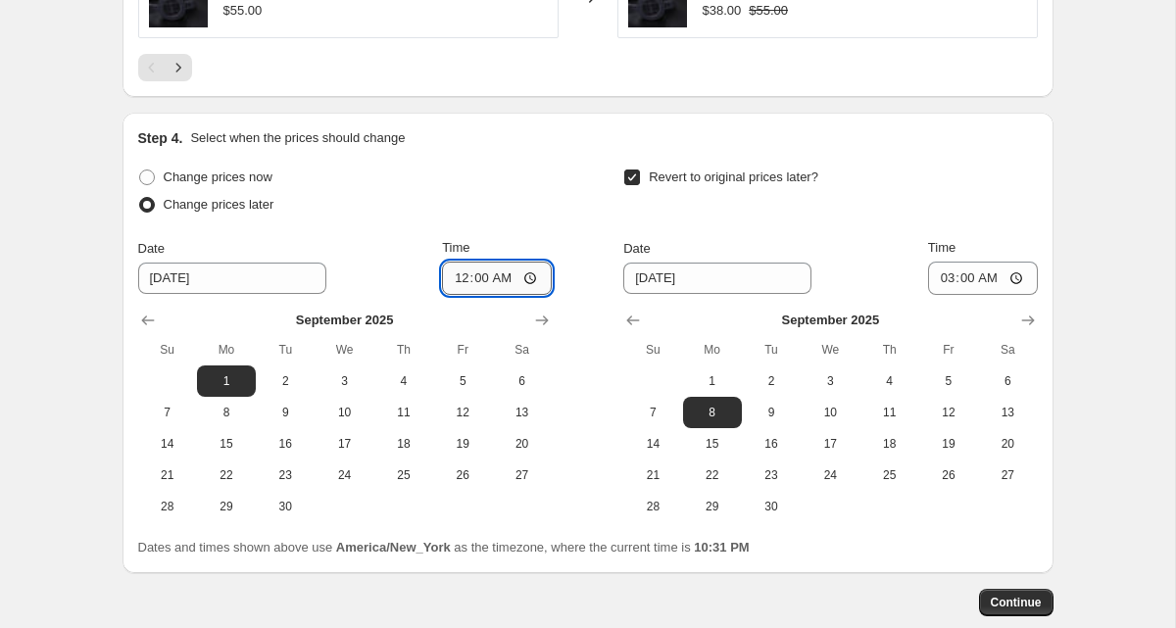
type input "03:00"
click at [489, 236] on div "Change prices now Change prices later Date 9/1/2025 Time 03:00 September 2025 S…" at bounding box center [345, 343] width 414 height 359
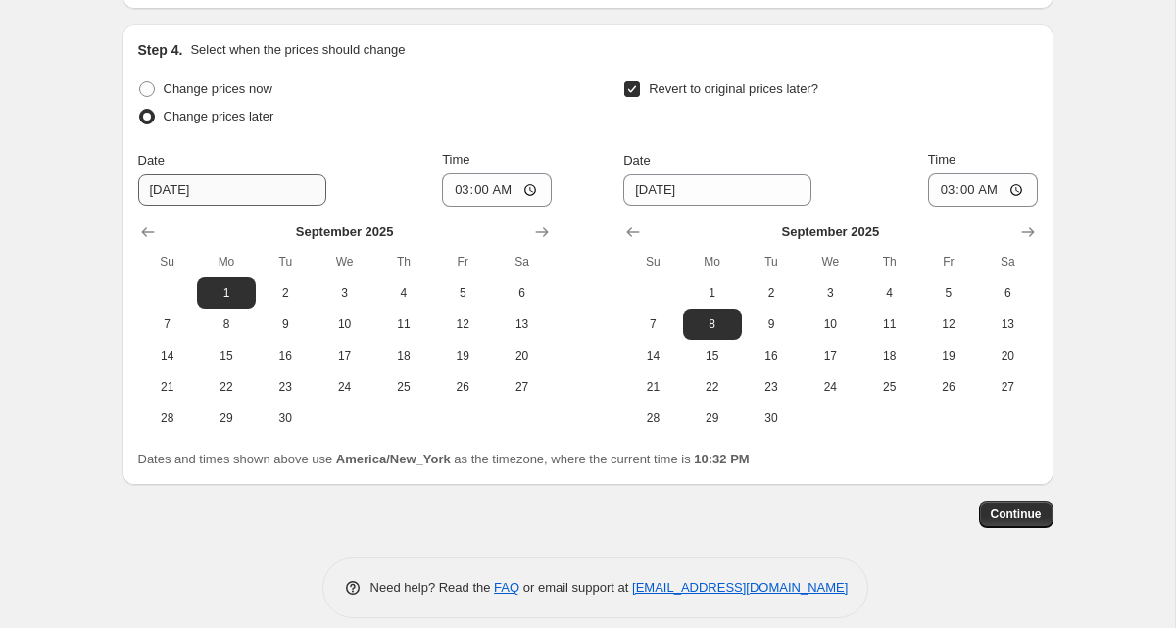
scroll to position [2051, 0]
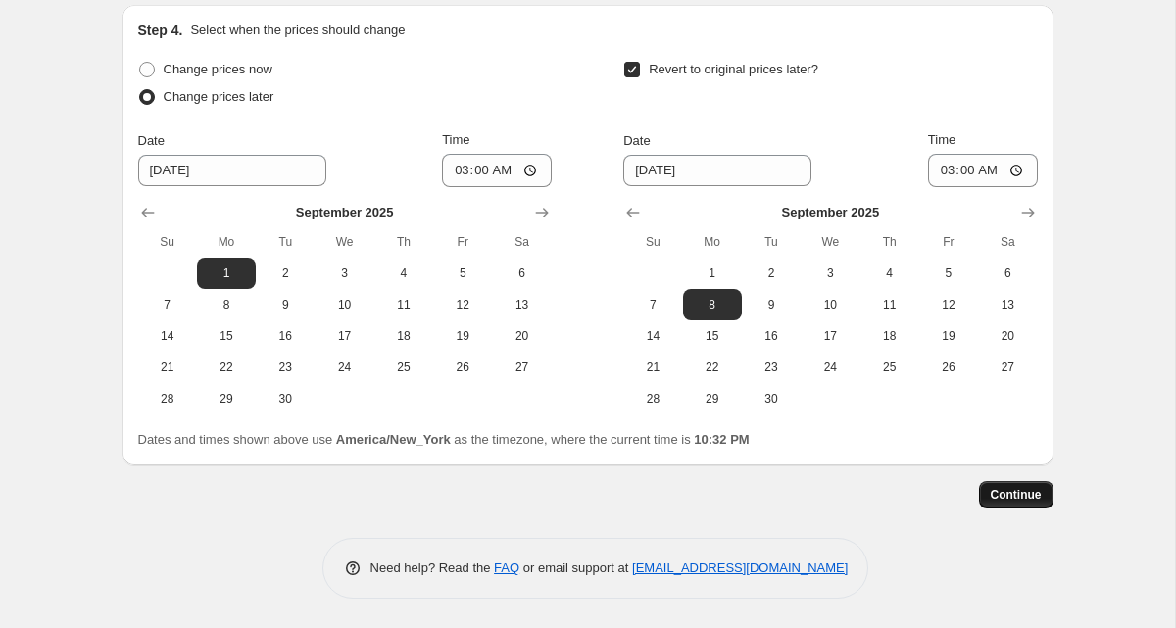
click at [986, 500] on button "Continue" at bounding box center [1016, 494] width 74 height 27
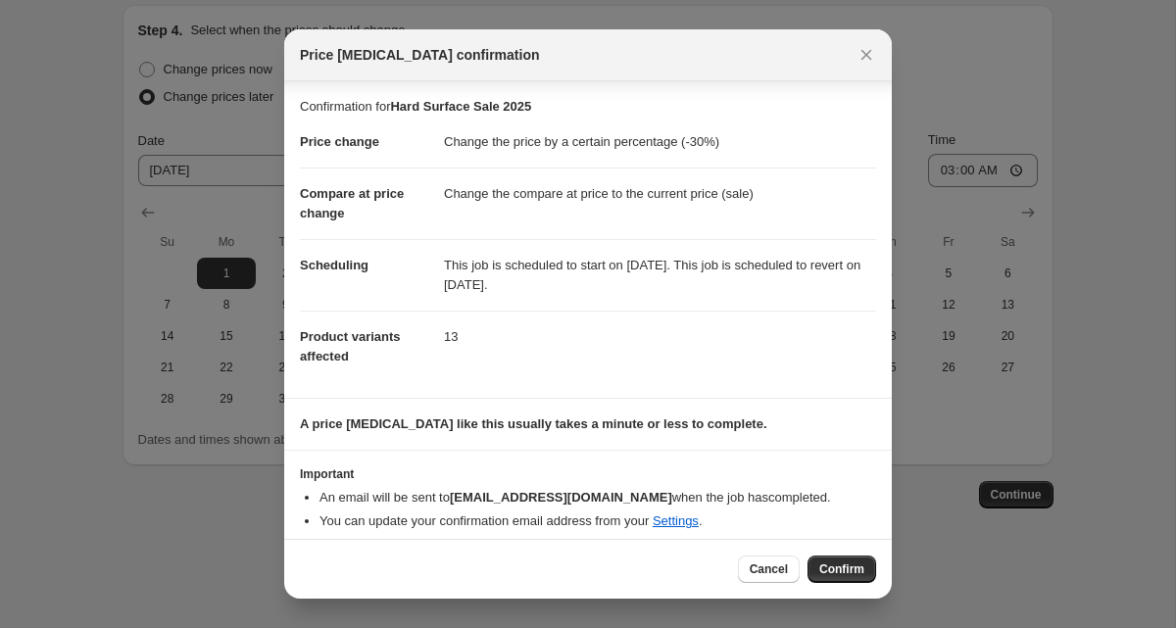
scroll to position [12, 0]
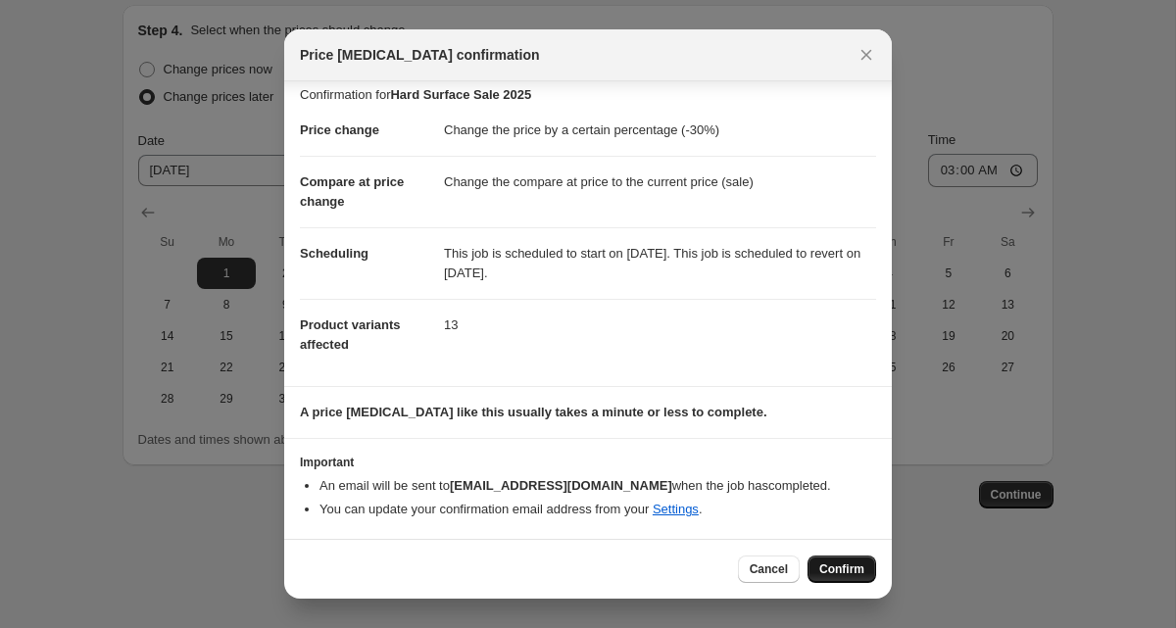
click at [827, 560] on button "Confirm" at bounding box center [842, 569] width 69 height 27
